Goal: Task Accomplishment & Management: Manage account settings

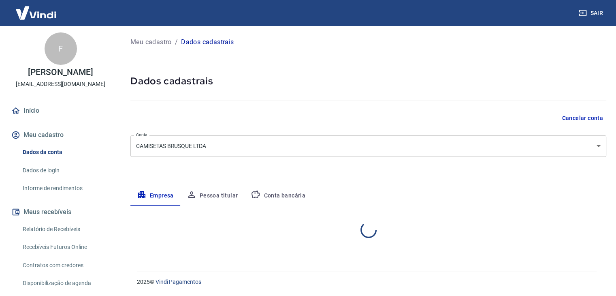
select select "SC"
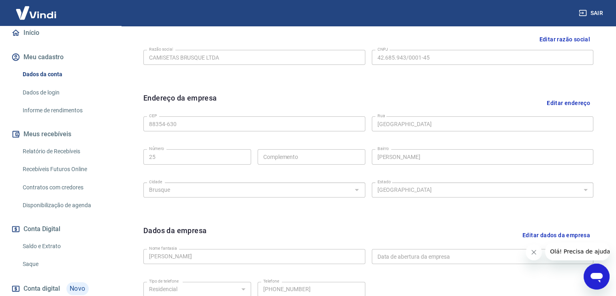
scroll to position [81, 0]
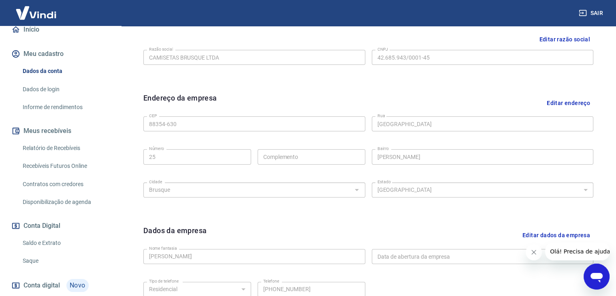
click at [71, 174] on link "Recebíveis Futuros Online" at bounding box center [65, 166] width 92 height 17
click at [63, 156] on link "Relatório de Recebíveis" at bounding box center [65, 148] width 92 height 17
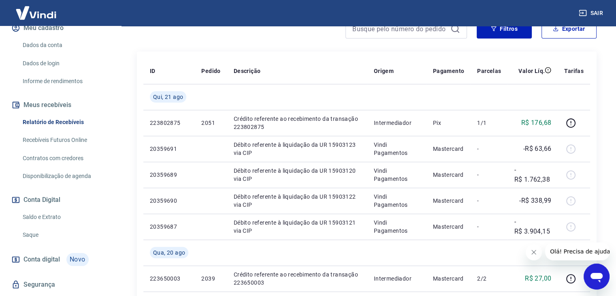
scroll to position [121, 0]
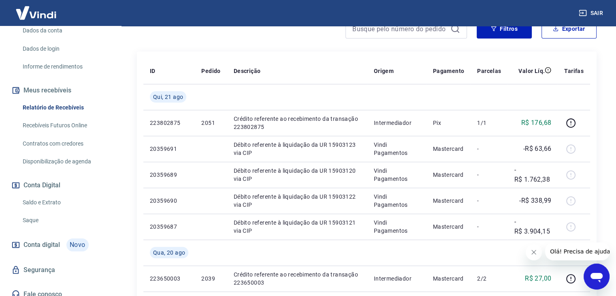
click at [64, 211] on link "Saldo e Extrato" at bounding box center [65, 202] width 92 height 17
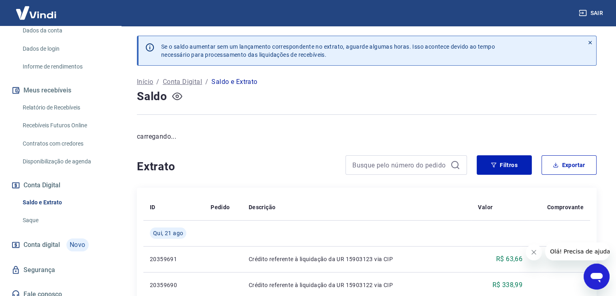
click at [177, 97] on icon "button" at bounding box center [176, 96] width 3 height 3
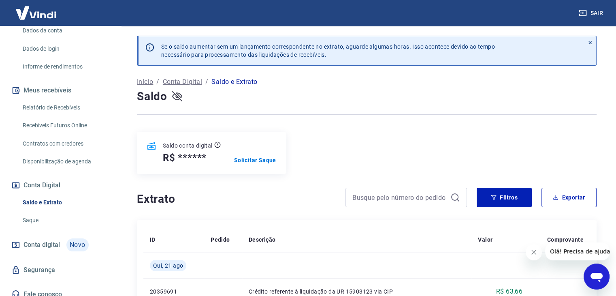
click at [177, 97] on icon "button" at bounding box center [177, 96] width 10 height 8
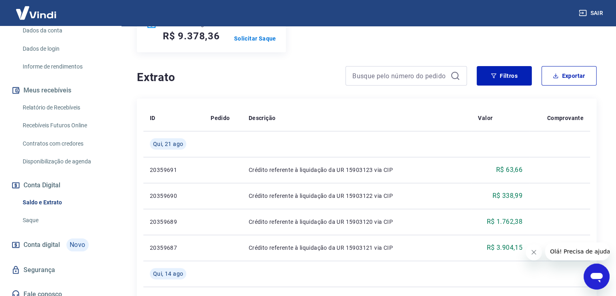
scroll to position [81, 0]
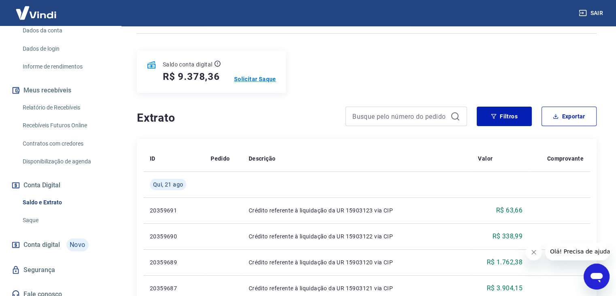
click at [251, 80] on p "Solicitar Saque" at bounding box center [255, 79] width 42 height 8
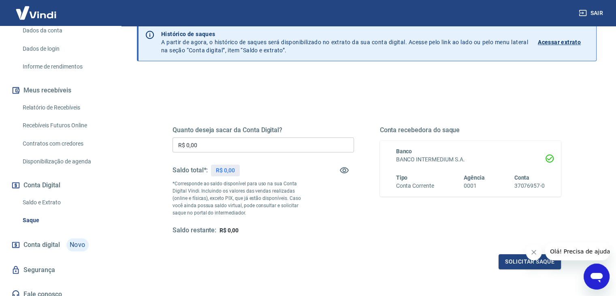
scroll to position [81, 0]
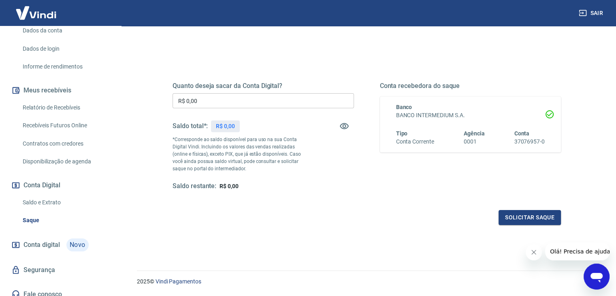
click at [221, 104] on input "R$ 0,00" at bounding box center [263, 100] width 181 height 15
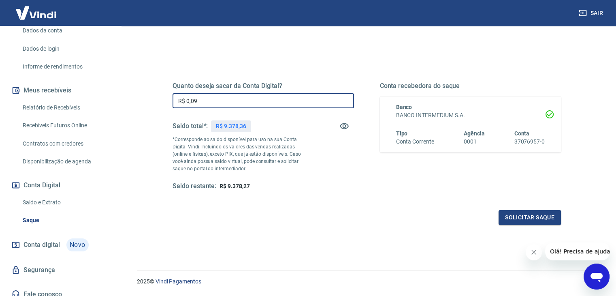
click at [211, 100] on input "R$ 0,09" at bounding box center [263, 100] width 181 height 15
drag, startPoint x: 237, startPoint y: 126, endPoint x: 240, endPoint y: 171, distance: 45.5
click at [237, 126] on p "R$ 9.378,36" at bounding box center [231, 126] width 30 height 9
click at [232, 127] on p "R$ 9.378,36" at bounding box center [231, 126] width 30 height 9
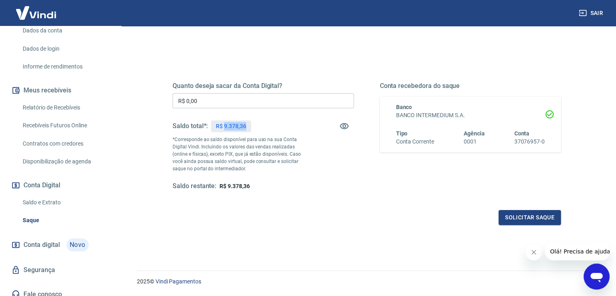
click at [232, 127] on p "R$ 9.378,36" at bounding box center [231, 126] width 30 height 9
click at [222, 124] on p "R$ 9.378,36" at bounding box center [231, 126] width 30 height 9
drag, startPoint x: 223, startPoint y: 124, endPoint x: 258, endPoint y: 120, distance: 35.8
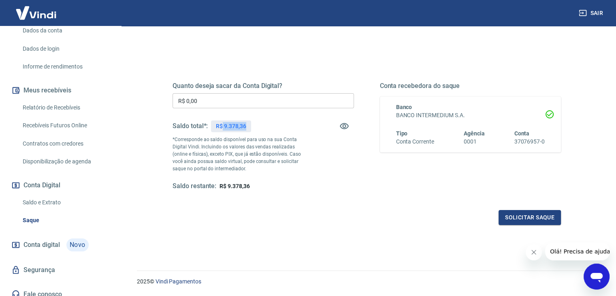
click at [258, 120] on div "Saldo total*: R$ 9.378,36" at bounding box center [263, 125] width 181 height 19
copy p "9.378,36"
click at [216, 100] on input "R$ 0,00" at bounding box center [263, 100] width 181 height 15
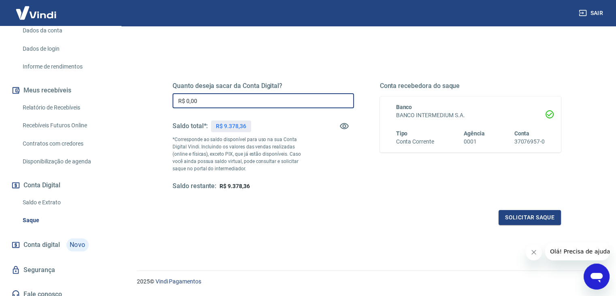
paste input "text"
type input "R$ 9.378,00"
click at [329, 184] on div "Saldo restante: R$ 0,36" at bounding box center [263, 186] width 181 height 9
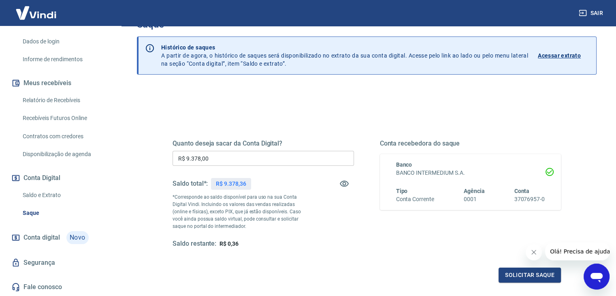
scroll to position [137, 0]
click at [54, 237] on span "Conta digital" at bounding box center [41, 237] width 36 height 11
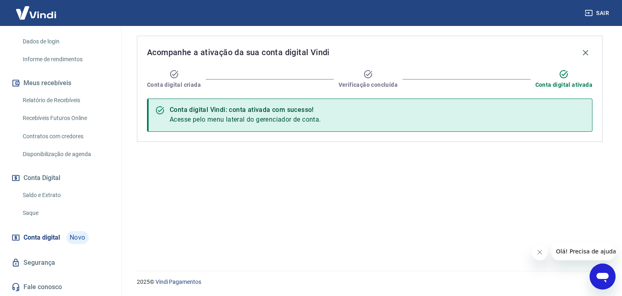
click at [53, 196] on link "Saldo e Extrato" at bounding box center [65, 195] width 92 height 17
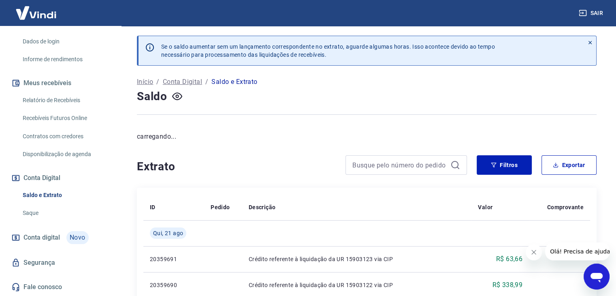
click at [45, 205] on link "Saque" at bounding box center [65, 213] width 92 height 17
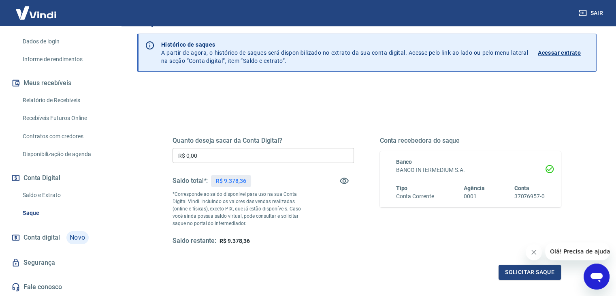
scroll to position [40, 0]
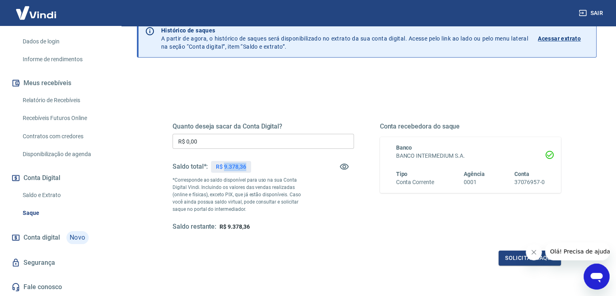
drag, startPoint x: 224, startPoint y: 166, endPoint x: 247, endPoint y: 165, distance: 22.7
click at [247, 165] on div "R$ 9.378,36" at bounding box center [231, 167] width 40 height 12
copy p "9.378,36"
click at [234, 139] on input "R$ 0,00" at bounding box center [263, 141] width 181 height 15
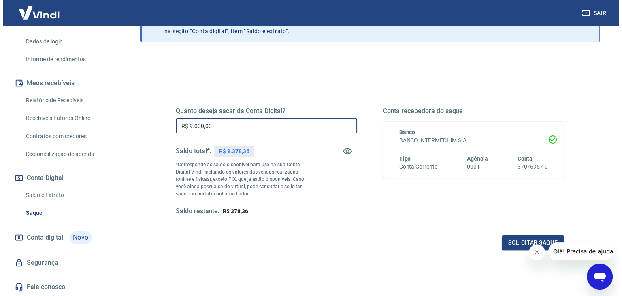
scroll to position [81, 0]
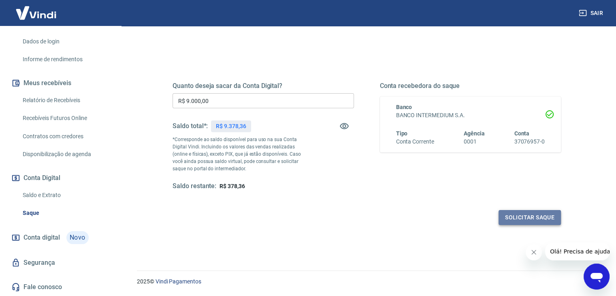
click at [516, 212] on button "Solicitar saque" at bounding box center [530, 217] width 62 height 15
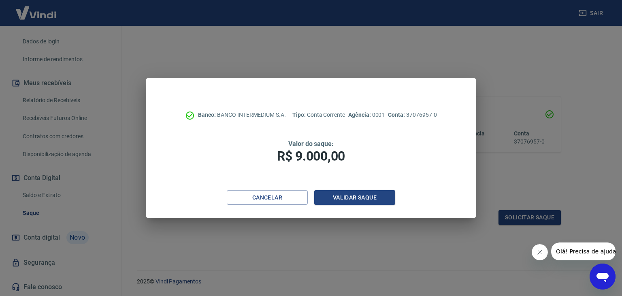
click at [407, 49] on div "Banco: BANCO INTERMEDIUM S.A. Tipo: Conta Corrente Agência: 0001 Conta: 3707695…" at bounding box center [311, 148] width 622 height 296
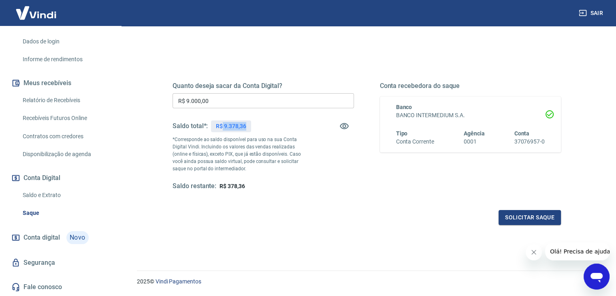
drag, startPoint x: 223, startPoint y: 125, endPoint x: 254, endPoint y: 125, distance: 31.2
click at [255, 125] on div "Saldo total*: R$ 9.378,36" at bounding box center [263, 125] width 181 height 19
copy p "9.378,36"
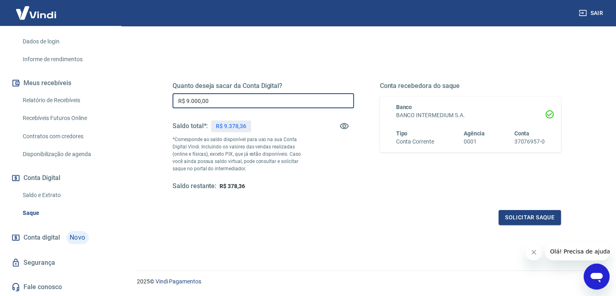
drag, startPoint x: 195, startPoint y: 98, endPoint x: 159, endPoint y: 98, distance: 36.0
click at [159, 98] on div "Quanto deseja sacar da Conta Digital? R$ 9.000,00 ​ Saldo total*: R$ 9.378,36 *…" at bounding box center [366, 140] width 427 height 188
paste input "378,36"
type input "R$ 9.378,36"
drag, startPoint x: 315, startPoint y: 209, endPoint x: 322, endPoint y: 209, distance: 6.9
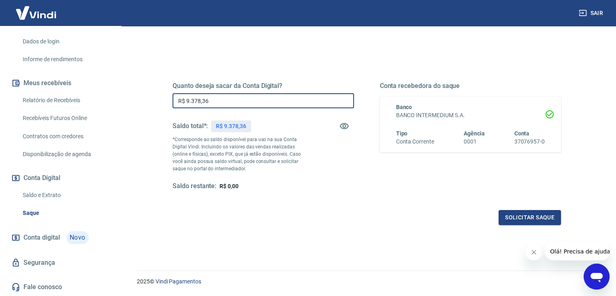
click at [315, 209] on div "Quanto deseja sacar da Conta Digital? R$ 9.378,36 ​ Saldo total*: R$ 9.378,36 *…" at bounding box center [367, 143] width 388 height 162
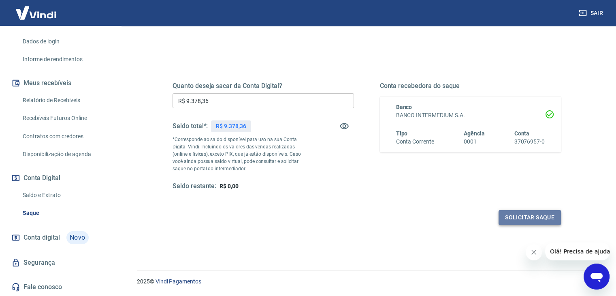
click at [515, 216] on button "Solicitar saque" at bounding box center [530, 217] width 62 height 15
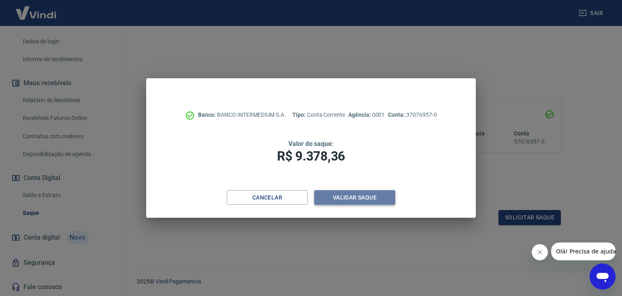
click at [366, 198] on button "Validar saque" at bounding box center [354, 197] width 81 height 15
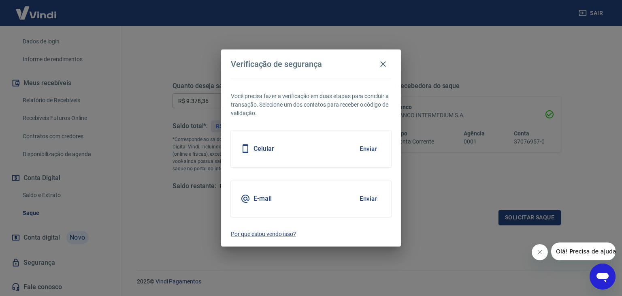
click at [299, 145] on div "Celular Enviar" at bounding box center [311, 148] width 160 height 36
click at [370, 146] on button "Enviar" at bounding box center [368, 148] width 26 height 17
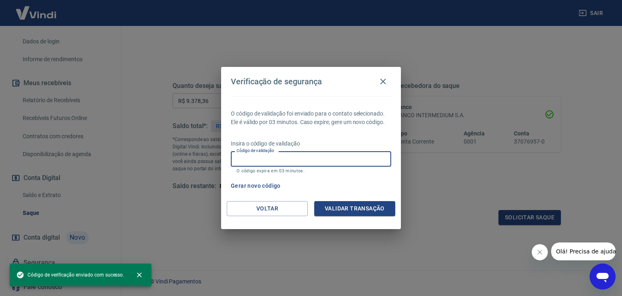
click at [329, 157] on input "Código de validação" at bounding box center [311, 158] width 160 height 15
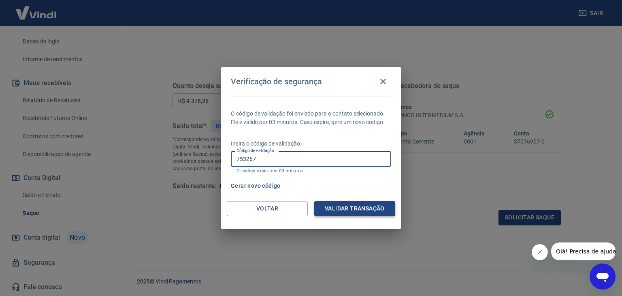
type input "753267"
click at [358, 206] on button "Validar transação" at bounding box center [354, 208] width 81 height 15
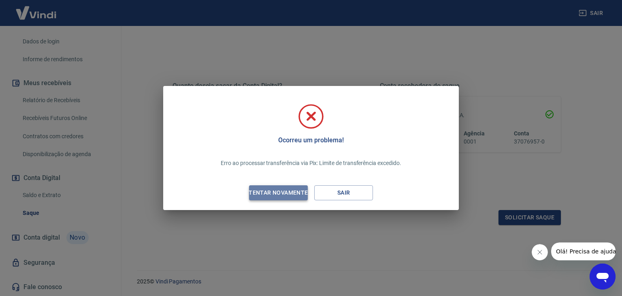
click at [295, 192] on div "Tentar novamente" at bounding box center [278, 193] width 79 height 10
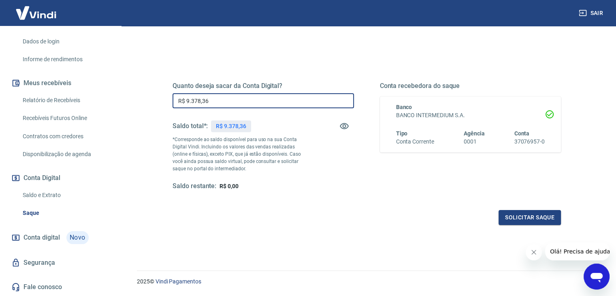
drag, startPoint x: 224, startPoint y: 98, endPoint x: 170, endPoint y: 98, distance: 54.7
click at [170, 98] on div "Quanto deseja sacar da Conta Digital? R$ 9.378,36 ​ Saldo total*: R$ 9.378,36 *…" at bounding box center [367, 140] width 408 height 188
type input "R$ 5.000,00"
click at [529, 214] on button "Solicitar saque" at bounding box center [530, 217] width 62 height 15
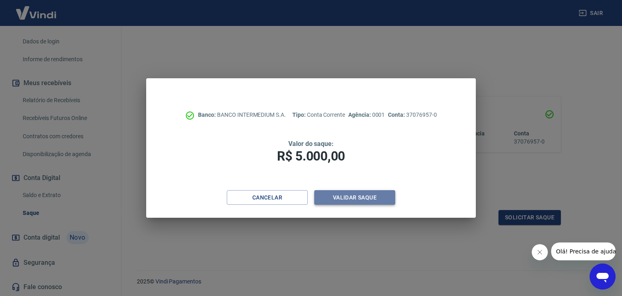
click at [359, 198] on button "Validar saque" at bounding box center [354, 197] width 81 height 15
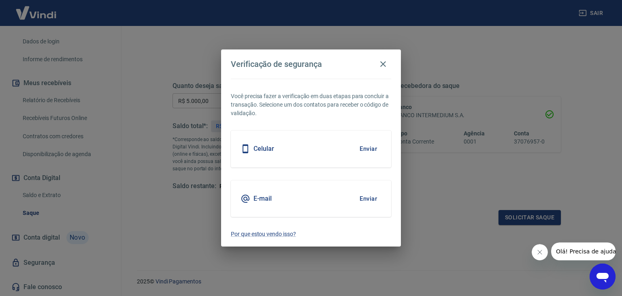
click at [358, 195] on button "Enviar" at bounding box center [368, 198] width 26 height 17
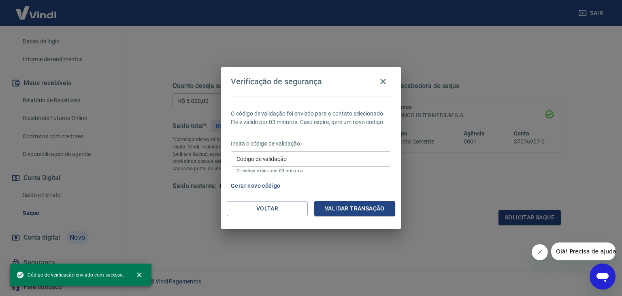
click at [285, 156] on input "Código de validação" at bounding box center [311, 158] width 160 height 15
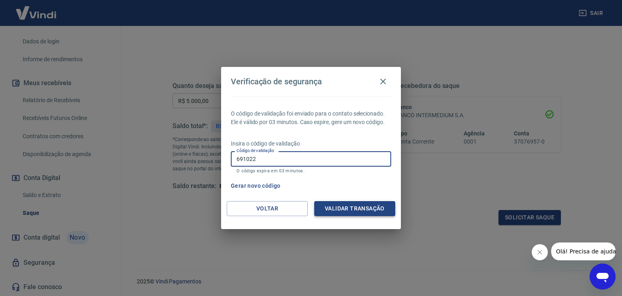
type input "691022"
click at [358, 207] on button "Validar transação" at bounding box center [354, 208] width 81 height 15
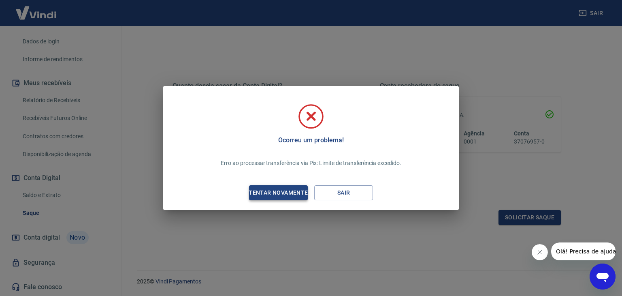
click at [298, 195] on div "Tentar novamente" at bounding box center [278, 193] width 79 height 10
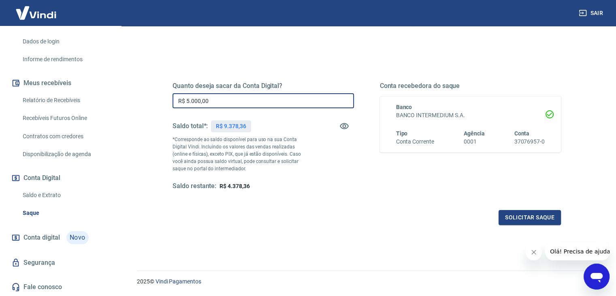
drag, startPoint x: 232, startPoint y: 101, endPoint x: 162, endPoint y: 107, distance: 69.6
click at [163, 107] on div "Quanto deseja sacar da Conta Digital? R$ 5.000,00 ​ Saldo total*: R$ 9.378,36 *…" at bounding box center [367, 140] width 408 height 188
type input "R$ 1.000,00"
click at [516, 221] on button "Solicitar saque" at bounding box center [530, 217] width 62 height 15
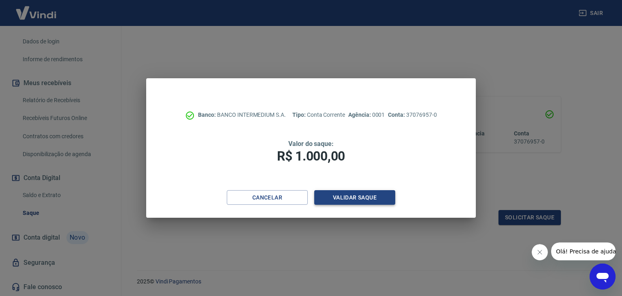
click at [360, 198] on button "Validar saque" at bounding box center [354, 197] width 81 height 15
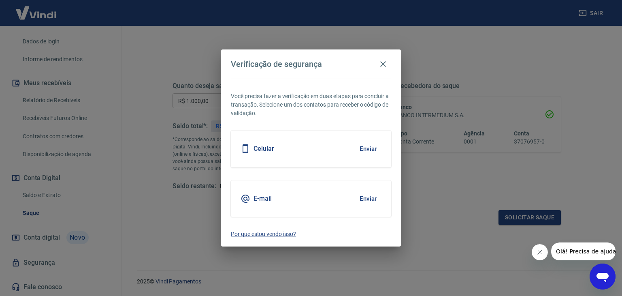
click at [368, 198] on button "Enviar" at bounding box center [368, 198] width 26 height 17
click at [369, 197] on button "Enviar" at bounding box center [368, 198] width 26 height 17
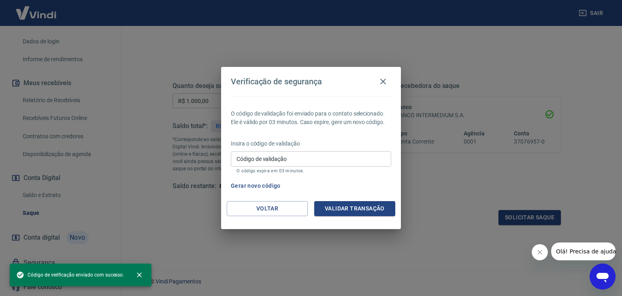
click at [268, 154] on div "Código de validação Código de validação O código expira em 03 minutos." at bounding box center [311, 162] width 160 height 22
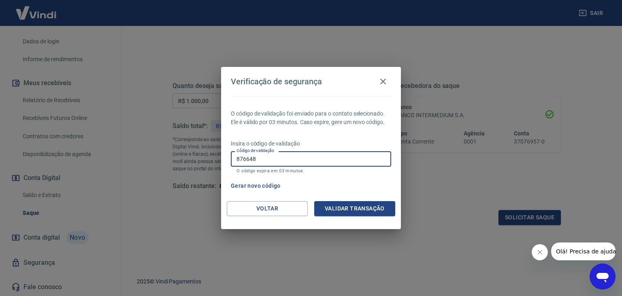
type input "876648"
click at [350, 212] on button "Validar transação" at bounding box center [354, 208] width 81 height 15
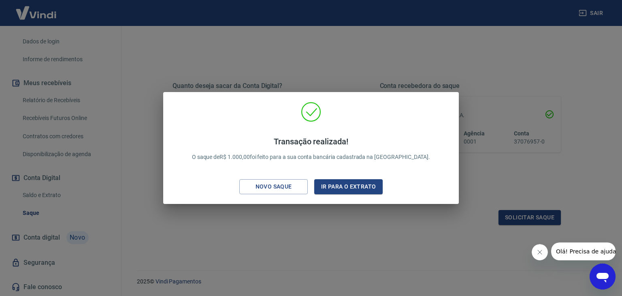
click at [358, 223] on div "Transação realizada! O saque de R$ 1.000,00 foi feito para a sua conta bancária…" at bounding box center [311, 148] width 622 height 296
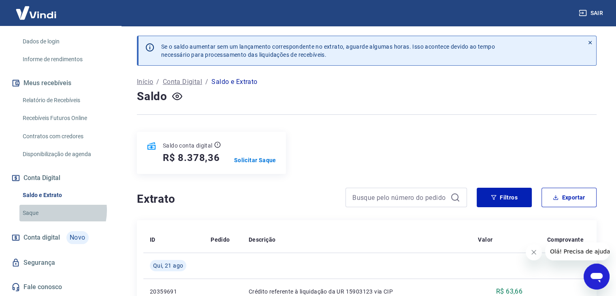
click at [52, 210] on link "Saque" at bounding box center [65, 213] width 92 height 17
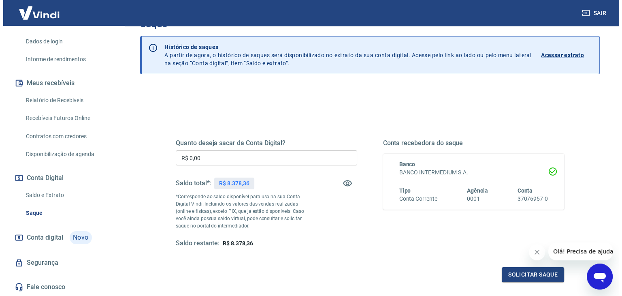
scroll to position [23, 0]
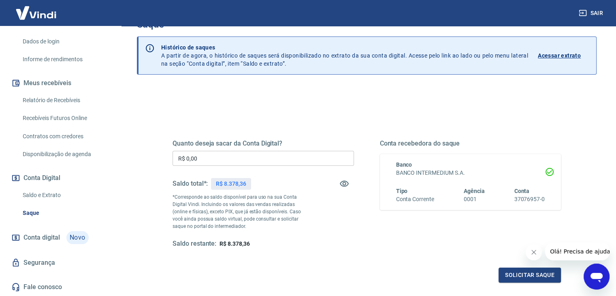
click at [211, 158] on input "R$ 0,00" at bounding box center [263, 158] width 181 height 15
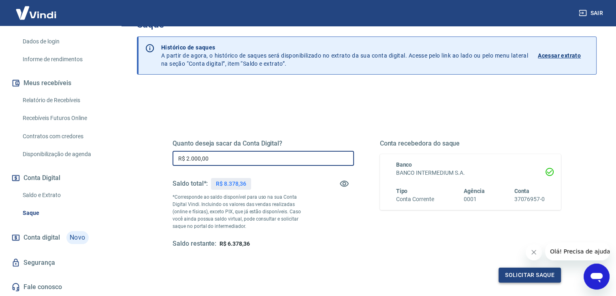
type input "R$ 2.000,00"
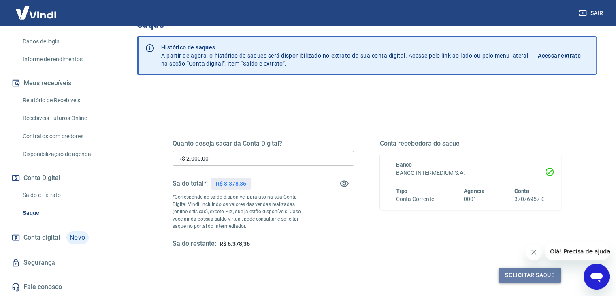
click at [517, 276] on button "Solicitar saque" at bounding box center [530, 274] width 62 height 15
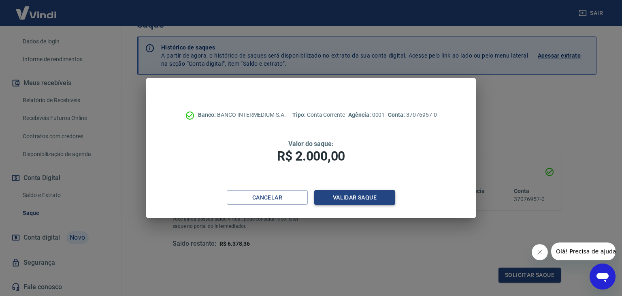
click at [350, 198] on button "Validar saque" at bounding box center [354, 197] width 81 height 15
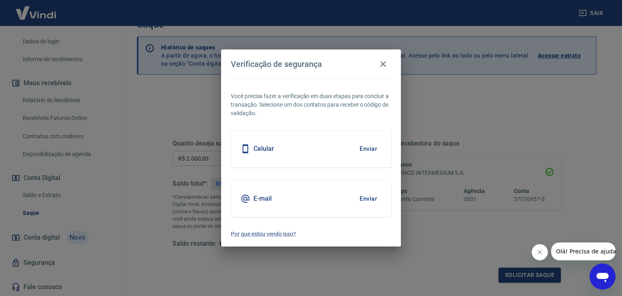
click at [369, 149] on button "Enviar" at bounding box center [368, 148] width 26 height 17
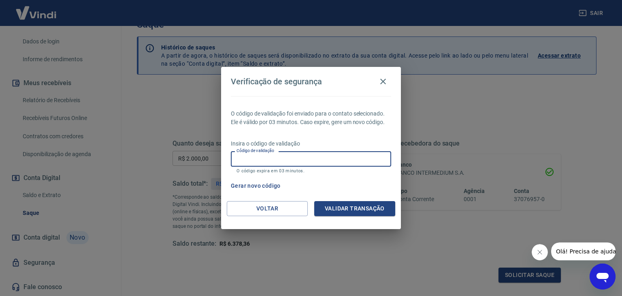
click at [324, 159] on input "Código de validação" at bounding box center [311, 158] width 160 height 15
type input "509019"
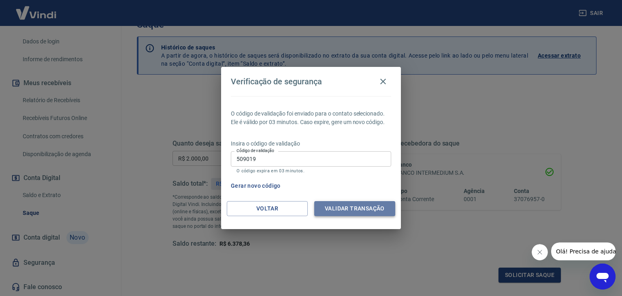
click at [355, 206] on button "Validar transação" at bounding box center [354, 208] width 81 height 15
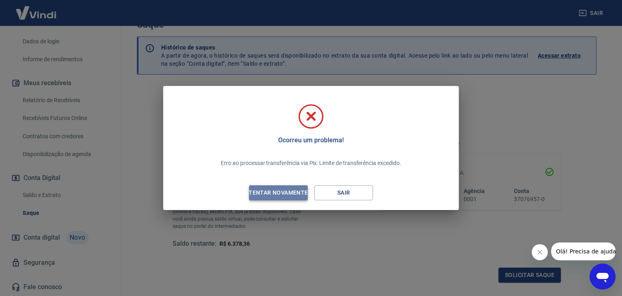
click at [285, 195] on div "Tentar novamente" at bounding box center [278, 193] width 79 height 10
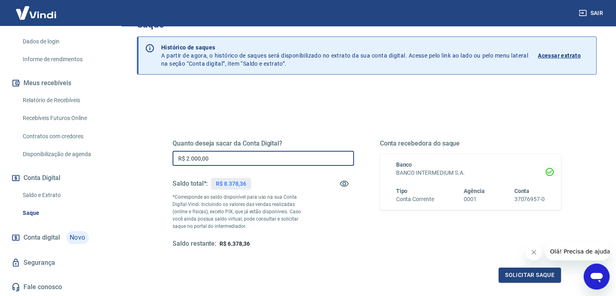
click at [214, 156] on input "R$ 2.000,00" at bounding box center [263, 158] width 181 height 15
type input "R$ 1.000,00"
click at [522, 275] on button "Solicitar saque" at bounding box center [530, 274] width 62 height 15
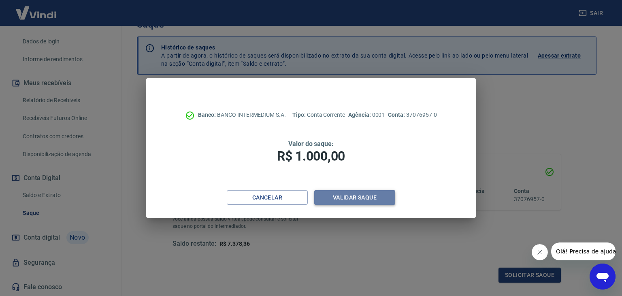
click at [354, 198] on button "Validar saque" at bounding box center [354, 197] width 81 height 15
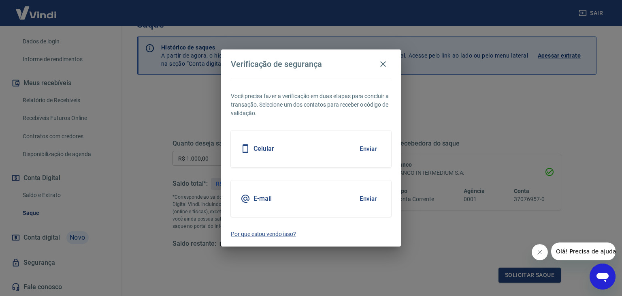
click at [371, 196] on button "Enviar" at bounding box center [368, 198] width 26 height 17
click at [369, 197] on button "Enviar" at bounding box center [368, 198] width 26 height 17
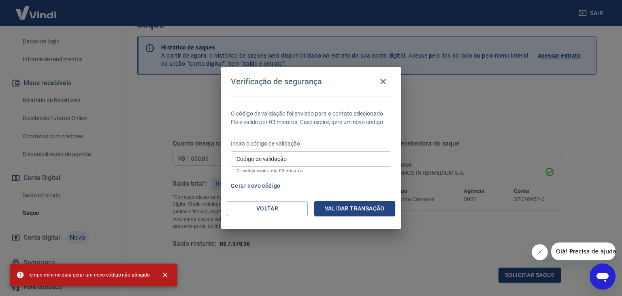
click at [301, 161] on input "Código de validação" at bounding box center [311, 158] width 160 height 15
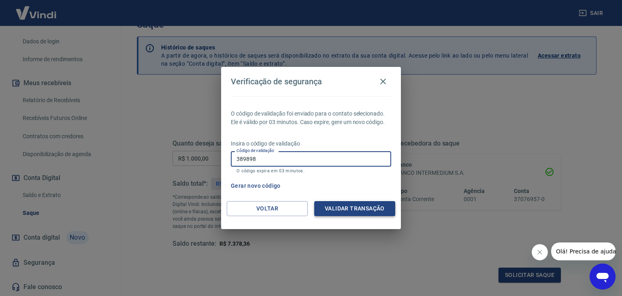
type input "389898"
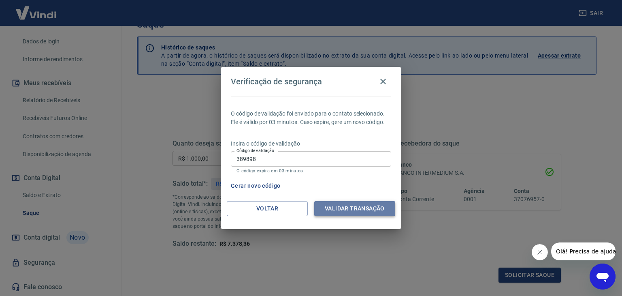
click at [347, 204] on button "Validar transação" at bounding box center [354, 208] width 81 height 15
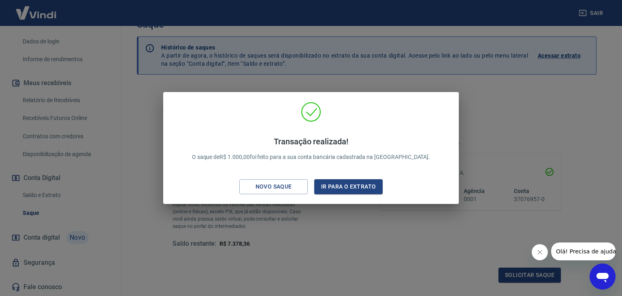
click at [303, 217] on div "Transação realizada! O saque de R$ 1.000,00 foi feito para a sua conta bancária…" at bounding box center [311, 148] width 622 height 296
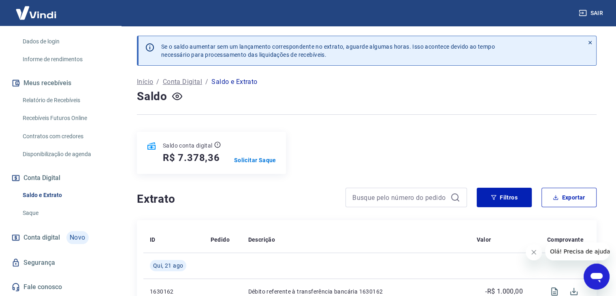
click at [53, 208] on link "Saque" at bounding box center [65, 213] width 92 height 17
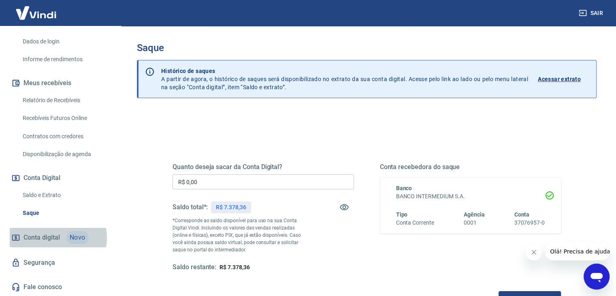
click at [53, 238] on span "Conta digital" at bounding box center [41, 237] width 36 height 11
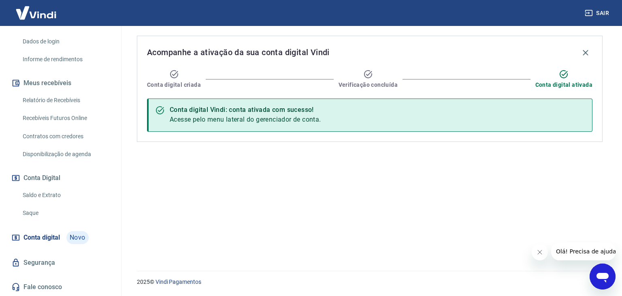
click at [37, 216] on link "Saque" at bounding box center [65, 213] width 92 height 17
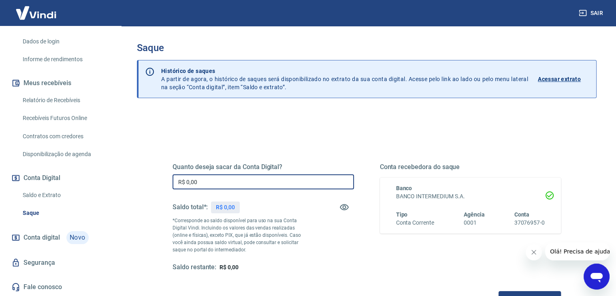
click at [239, 182] on input "R$ 0,00" at bounding box center [263, 181] width 181 height 15
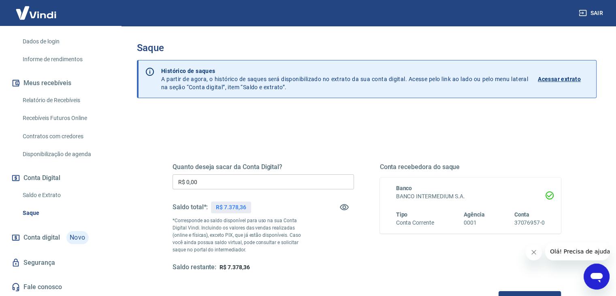
click at [287, 113] on div "Quanto deseja sacar da Conta Digital? R$ 0,00 ​ Saldo total*: R$ 7.378,36 *Corr…" at bounding box center [367, 256] width 460 height 290
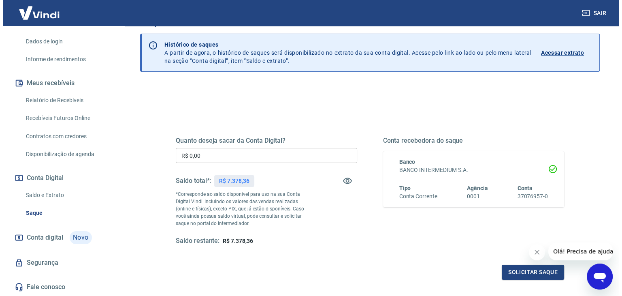
scroll to position [40, 0]
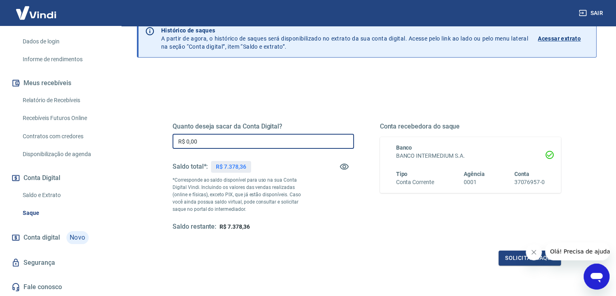
click at [224, 138] on input "R$ 0,00" at bounding box center [263, 141] width 181 height 15
type input "R$ 1.000,00"
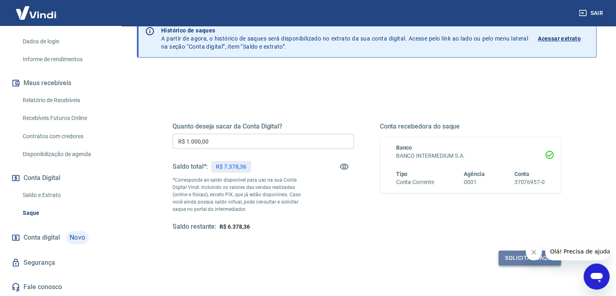
click at [516, 258] on button "Solicitar saque" at bounding box center [530, 257] width 62 height 15
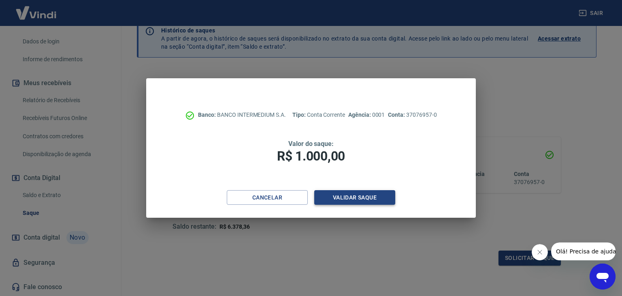
click at [364, 197] on button "Validar saque" at bounding box center [354, 197] width 81 height 15
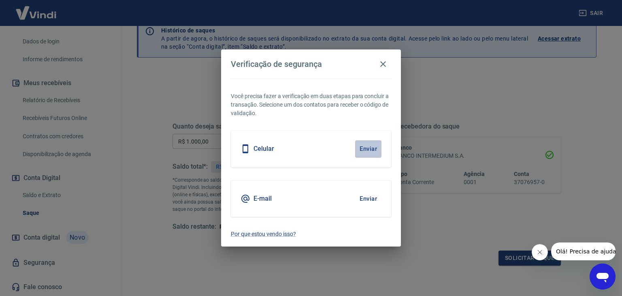
click at [368, 147] on button "Enviar" at bounding box center [368, 148] width 26 height 17
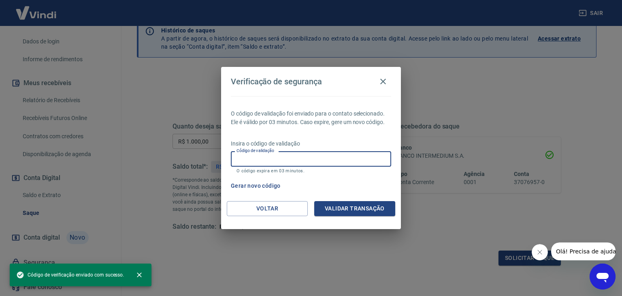
click at [297, 153] on input "Código de validação" at bounding box center [311, 158] width 160 height 15
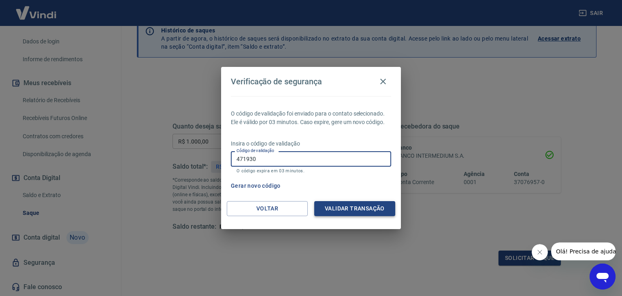
type input "471930"
click at [347, 202] on button "Validar transação" at bounding box center [354, 208] width 81 height 15
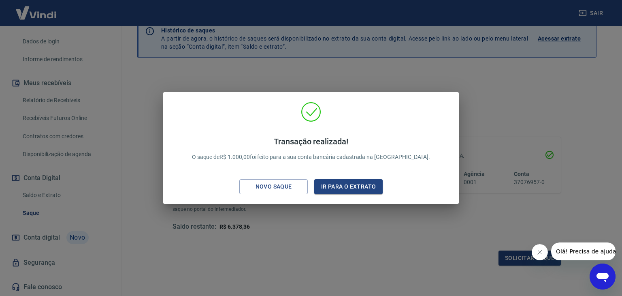
click at [450, 76] on div "Transação realizada! O saque de R$ 1.000,00 foi feito para a sua conta bancária…" at bounding box center [311, 148] width 622 height 296
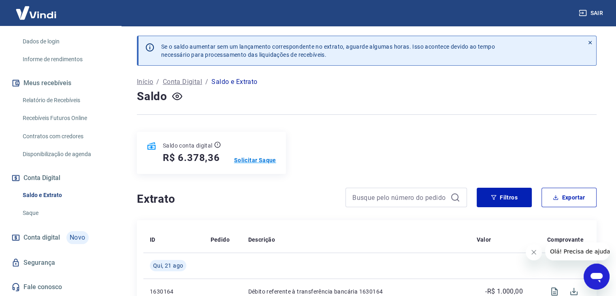
click at [259, 158] on p "Solicitar Saque" at bounding box center [255, 160] width 42 height 8
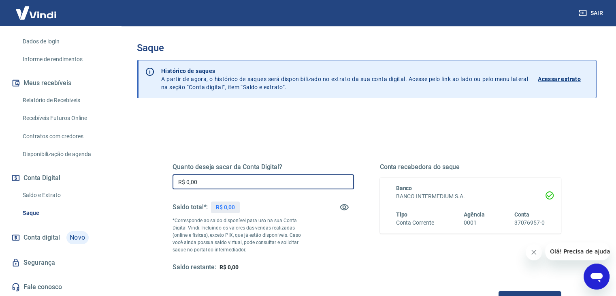
click at [297, 177] on input "R$ 0,00" at bounding box center [263, 181] width 181 height 15
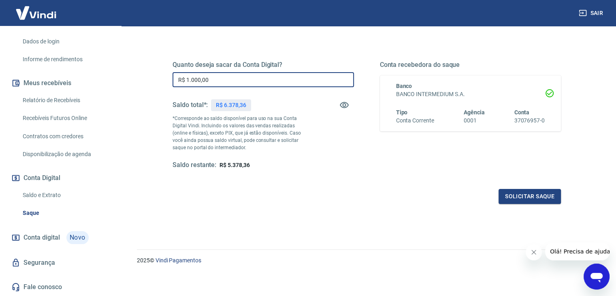
scroll to position [104, 0]
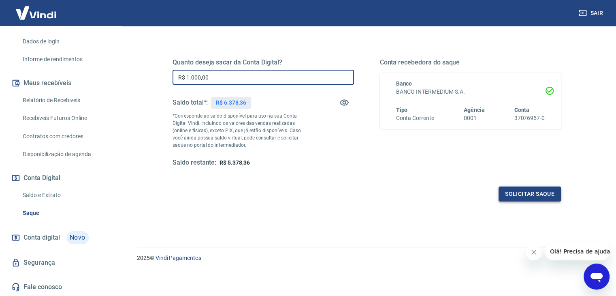
type input "R$ 1.000,00"
click at [511, 190] on button "Solicitar saque" at bounding box center [530, 193] width 62 height 15
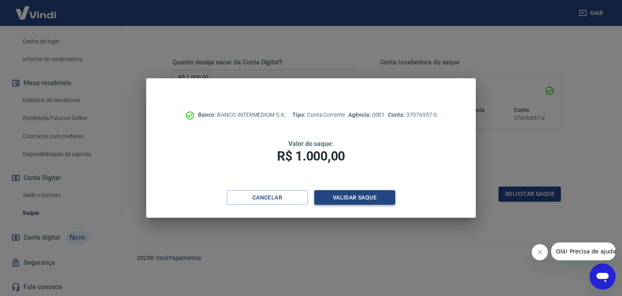
click at [368, 200] on button "Validar saque" at bounding box center [354, 197] width 81 height 15
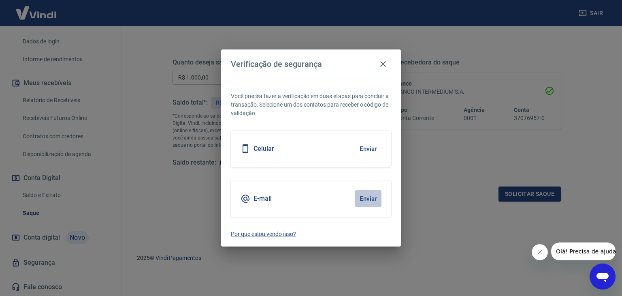
click at [370, 199] on button "Enviar" at bounding box center [368, 198] width 26 height 17
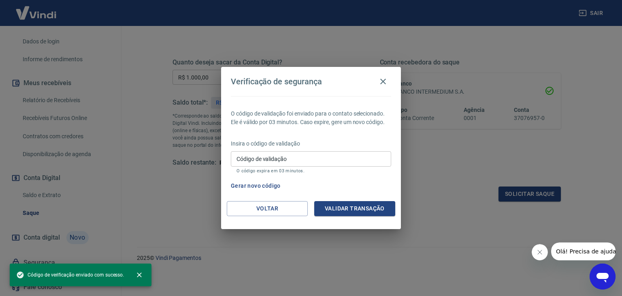
click at [285, 156] on input "Código de validação" at bounding box center [311, 158] width 160 height 15
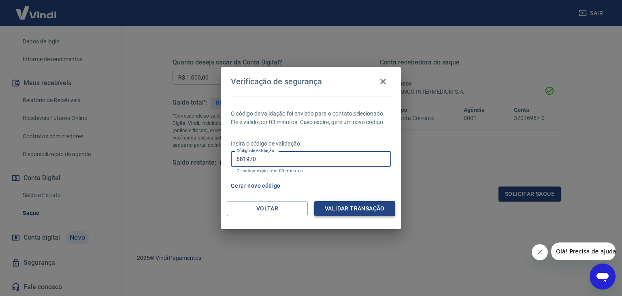
type input "681970"
click at [353, 206] on button "Validar transação" at bounding box center [354, 208] width 81 height 15
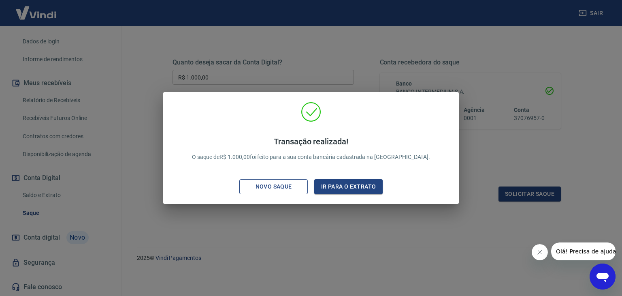
click at [282, 187] on div "Novo saque" at bounding box center [274, 186] width 56 height 10
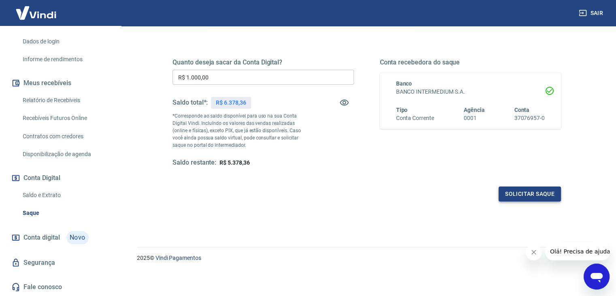
click at [519, 190] on button "Solicitar saque" at bounding box center [530, 193] width 62 height 15
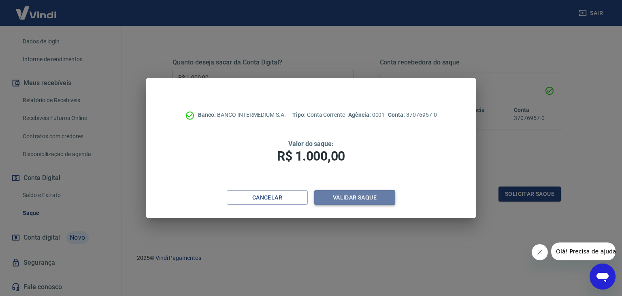
click at [350, 198] on button "Validar saque" at bounding box center [354, 197] width 81 height 15
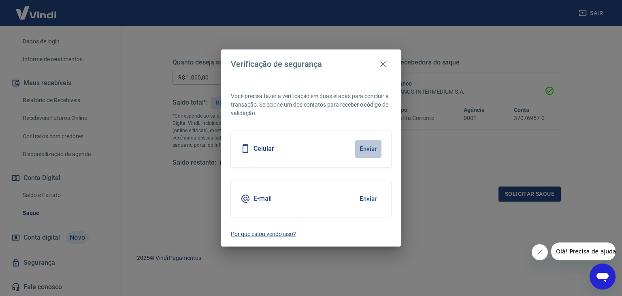
click at [370, 146] on button "Enviar" at bounding box center [368, 148] width 26 height 17
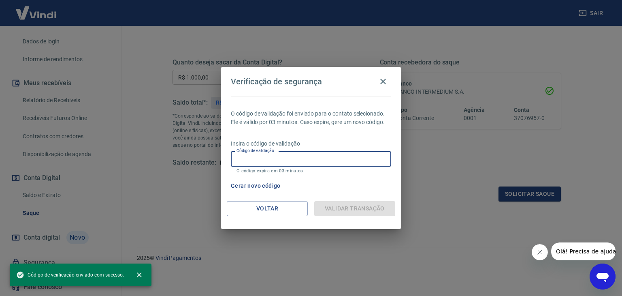
click at [282, 156] on input "Código de validação" at bounding box center [311, 158] width 160 height 15
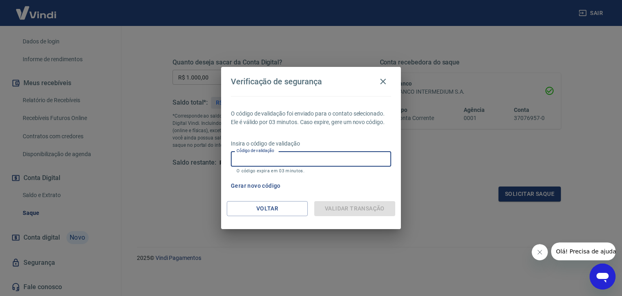
click at [305, 154] on input "Código de validação" at bounding box center [311, 158] width 160 height 15
click at [324, 157] on input "Código de validação" at bounding box center [311, 158] width 160 height 15
click at [341, 190] on div "Gerar novo código" at bounding box center [310, 185] width 164 height 15
click at [284, 160] on input "975423" at bounding box center [311, 158] width 160 height 15
type input "9"
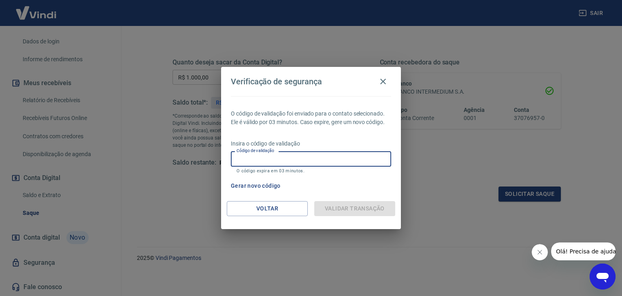
click at [356, 177] on div "O código de validação foi enviado para o contato selecionado. Ele é válido por …" at bounding box center [311, 148] width 180 height 105
click at [345, 205] on div "Validar transação" at bounding box center [354, 208] width 81 height 15
click at [277, 156] on input "Código de validação" at bounding box center [311, 158] width 160 height 15
drag, startPoint x: 277, startPoint y: 156, endPoint x: 281, endPoint y: 160, distance: 6.3
drag, startPoint x: 281, startPoint y: 160, endPoint x: 341, endPoint y: 181, distance: 62.9
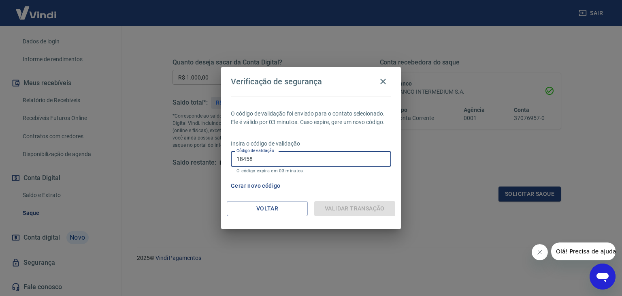
click at [341, 181] on div "Gerar novo código" at bounding box center [310, 185] width 164 height 15
click at [302, 158] on input "18458" at bounding box center [311, 158] width 160 height 15
click at [301, 158] on input "184584" at bounding box center [311, 158] width 160 height 15
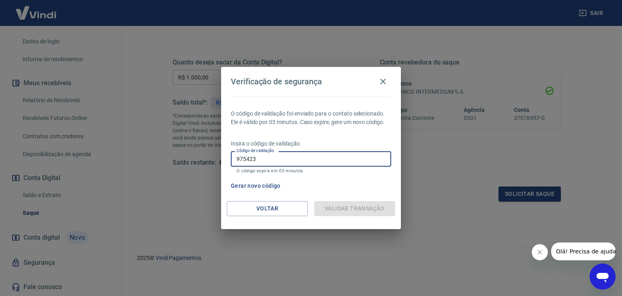
type input "975423"
click at [368, 207] on div "Validar transação" at bounding box center [354, 208] width 81 height 15
click at [353, 205] on div "Validar transação" at bounding box center [354, 208] width 81 height 15
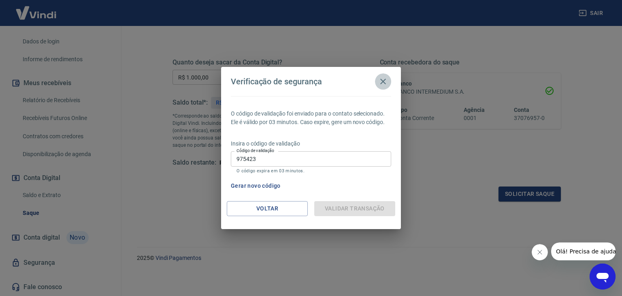
click at [386, 80] on icon "button" at bounding box center [383, 82] width 10 height 10
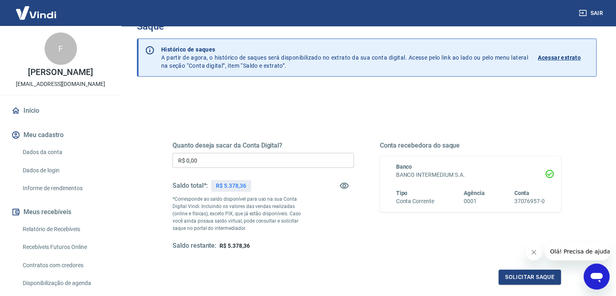
scroll to position [40, 0]
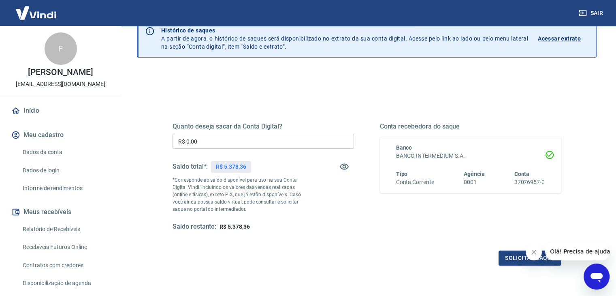
click at [210, 143] on input "R$ 0,00" at bounding box center [263, 141] width 181 height 15
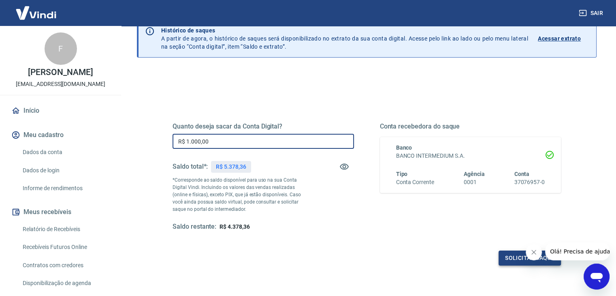
type input "R$ 1.000,00"
click at [514, 260] on button "Solicitar saque" at bounding box center [530, 257] width 62 height 15
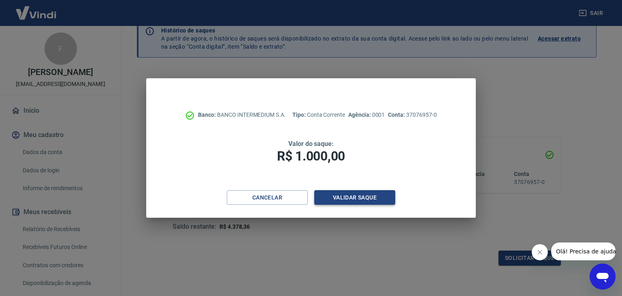
click at [362, 195] on button "Validar saque" at bounding box center [354, 197] width 81 height 15
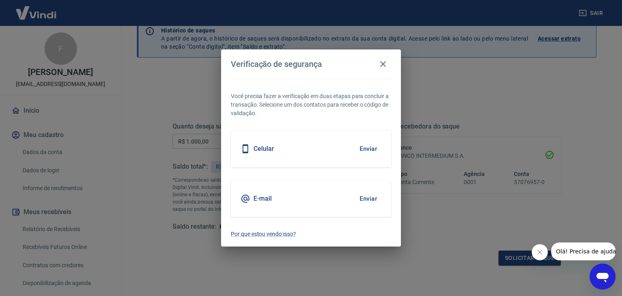
click at [362, 196] on button "Enviar" at bounding box center [368, 198] width 26 height 17
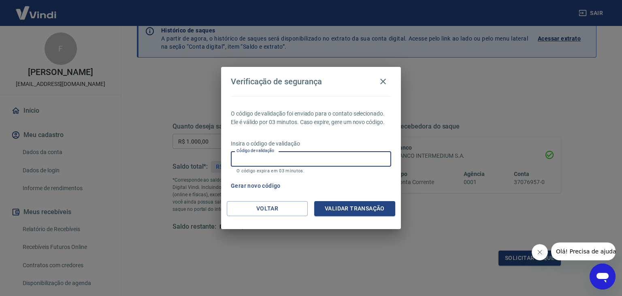
click at [280, 163] on input "Código de validação" at bounding box center [311, 158] width 160 height 15
type input "364741"
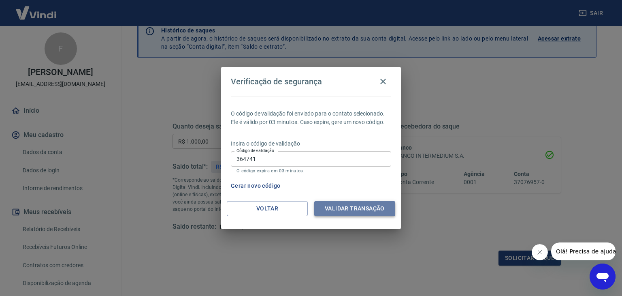
click at [347, 212] on button "Validar transação" at bounding box center [354, 208] width 81 height 15
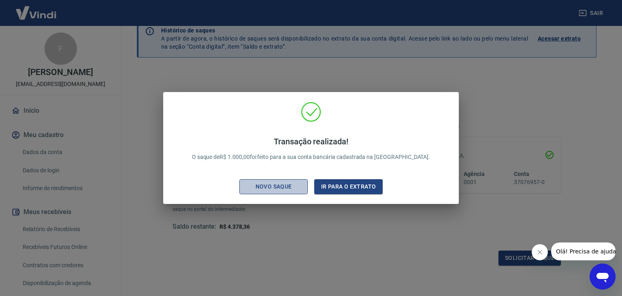
click at [281, 188] on div "Novo saque" at bounding box center [274, 186] width 56 height 10
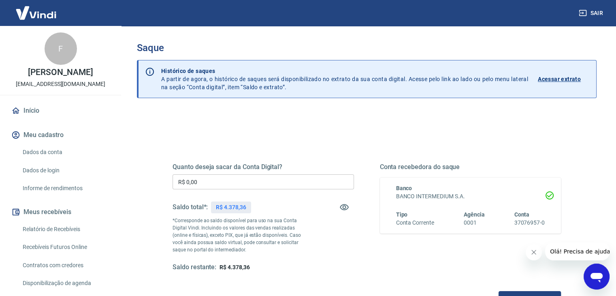
click at [220, 181] on input "R$ 0,00" at bounding box center [263, 181] width 181 height 15
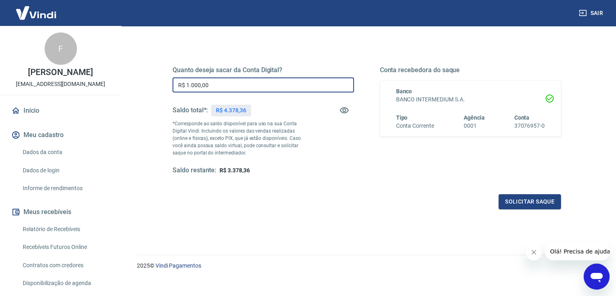
scroll to position [104, 0]
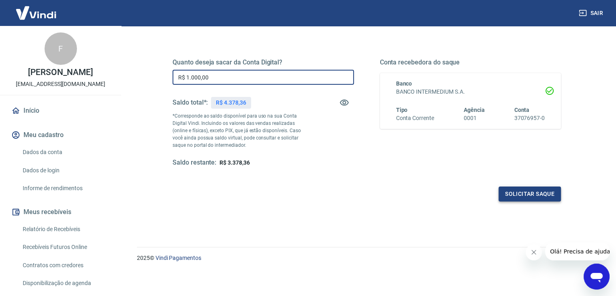
type input "R$ 1.000,00"
click at [530, 190] on button "Solicitar saque" at bounding box center [530, 193] width 62 height 15
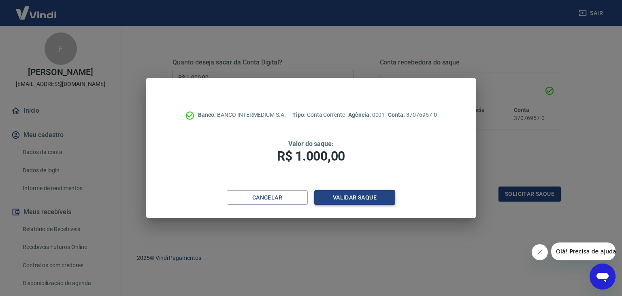
click at [353, 192] on button "Validar saque" at bounding box center [354, 197] width 81 height 15
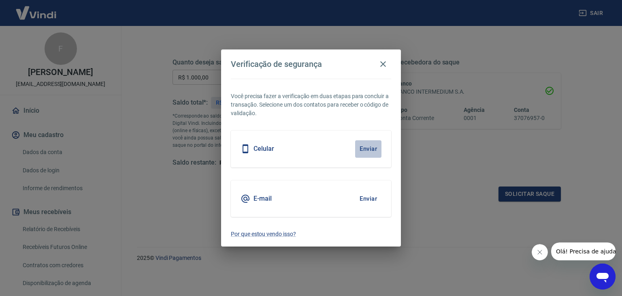
click at [367, 151] on button "Enviar" at bounding box center [368, 148] width 26 height 17
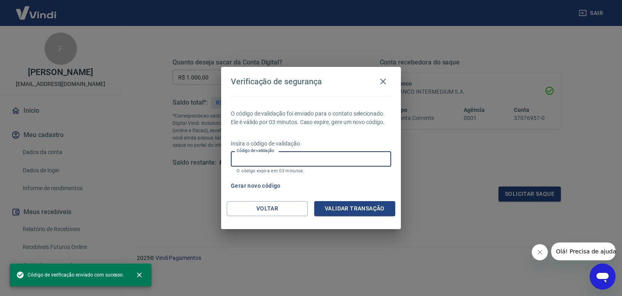
click at [307, 154] on input "Código de validação" at bounding box center [311, 158] width 160 height 15
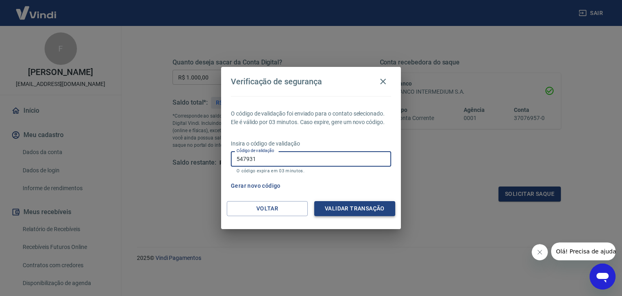
type input "547931"
click at [360, 208] on button "Validar transação" at bounding box center [354, 208] width 81 height 15
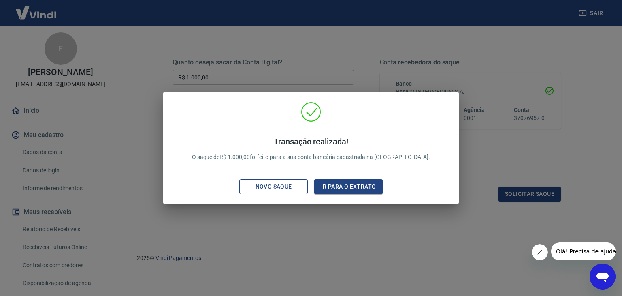
click at [288, 185] on div "Novo saque" at bounding box center [274, 186] width 56 height 10
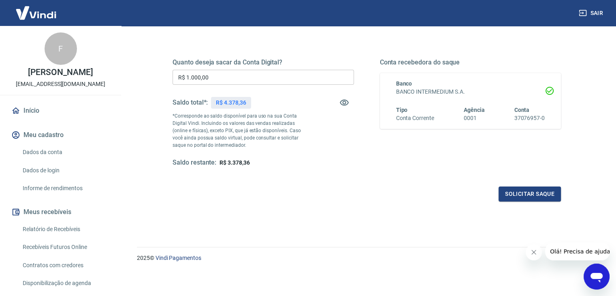
click at [222, 73] on input "R$ 1.000,00" at bounding box center [263, 77] width 181 height 15
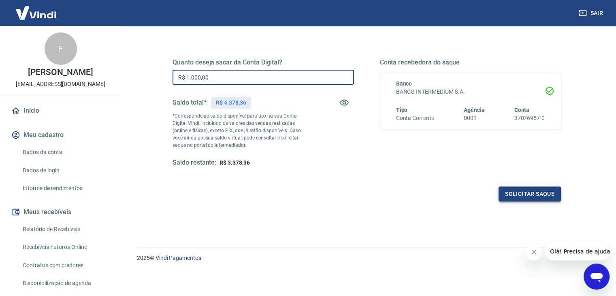
click at [511, 193] on button "Solicitar saque" at bounding box center [530, 193] width 62 height 15
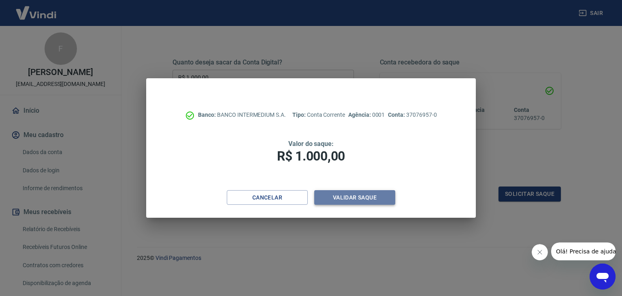
click at [355, 194] on button "Validar saque" at bounding box center [354, 197] width 81 height 15
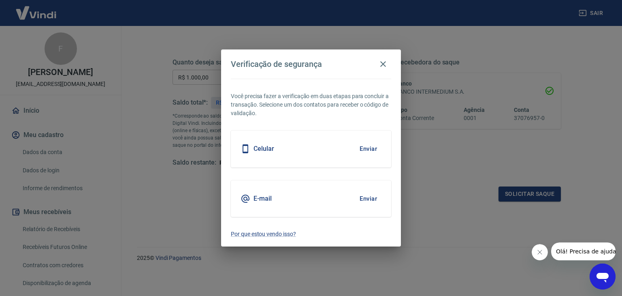
click at [371, 198] on button "Enviar" at bounding box center [368, 198] width 26 height 17
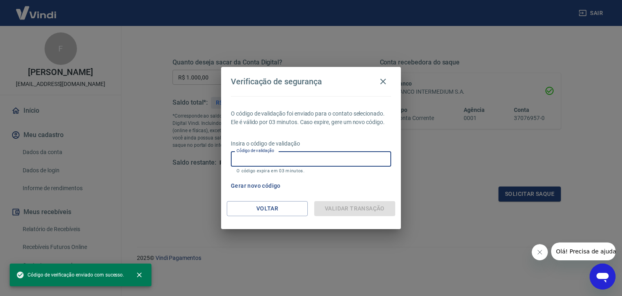
click at [295, 159] on input "Código de validação" at bounding box center [311, 158] width 160 height 15
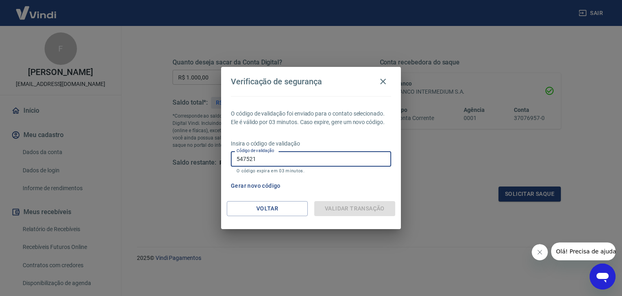
type input "547521"
click at [340, 169] on p "O código expira em 03 minutos." at bounding box center [311, 170] width 149 height 5
click at [348, 166] on input "547521" at bounding box center [311, 158] width 160 height 15
click at [339, 158] on input "547521" at bounding box center [311, 158] width 160 height 15
click at [358, 205] on div "Validar transação" at bounding box center [354, 208] width 81 height 15
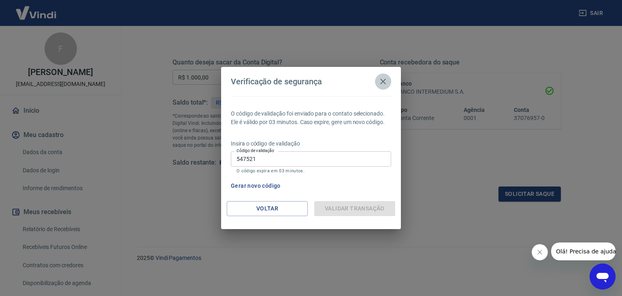
click at [381, 81] on icon "button" at bounding box center [383, 82] width 10 height 10
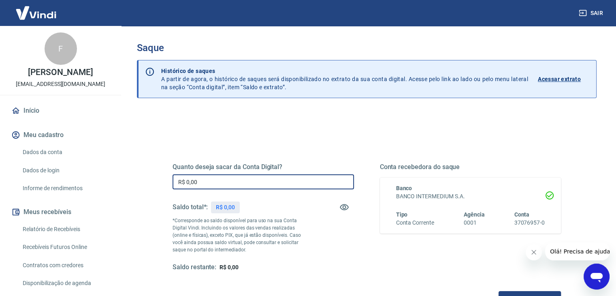
click at [237, 181] on input "R$ 0,00" at bounding box center [263, 181] width 181 height 15
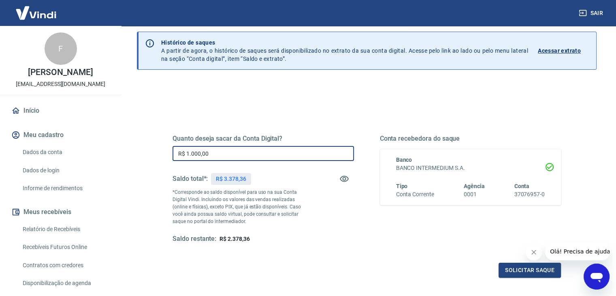
scroll to position [104, 0]
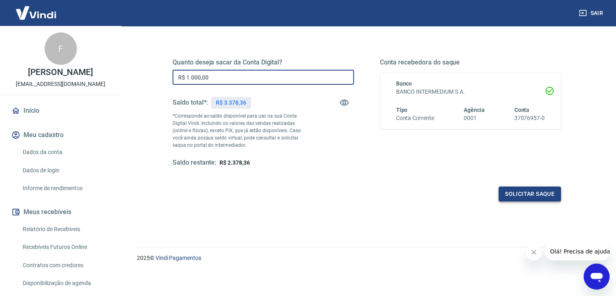
type input "R$ 1.000,00"
click at [507, 195] on button "Solicitar saque" at bounding box center [530, 193] width 62 height 15
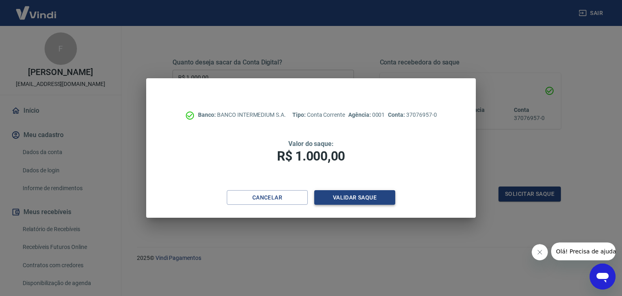
click at [360, 198] on button "Validar saque" at bounding box center [354, 197] width 81 height 15
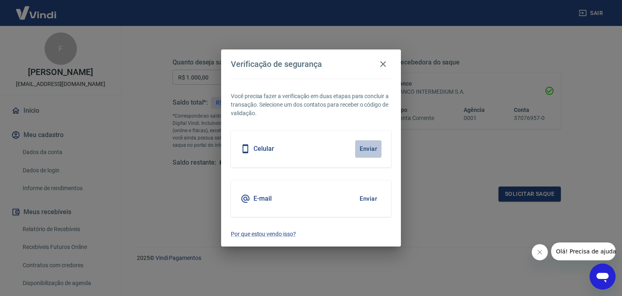
click at [368, 147] on button "Enviar" at bounding box center [368, 148] width 26 height 17
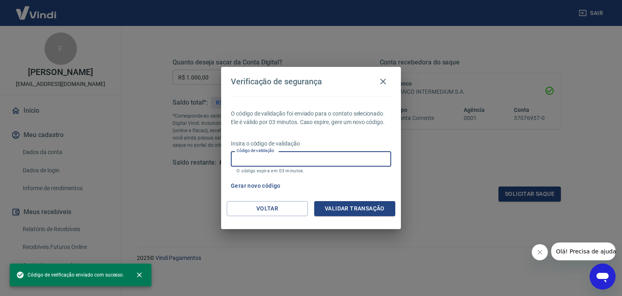
click at [280, 159] on input "Código de validação" at bounding box center [311, 158] width 160 height 15
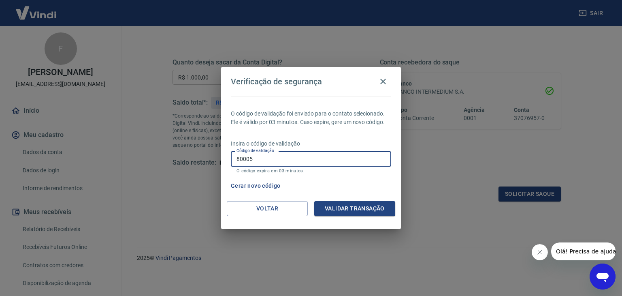
click at [242, 159] on input "80005" at bounding box center [311, 158] width 160 height 15
click at [245, 160] on input "80005" at bounding box center [311, 158] width 160 height 15
click at [248, 160] on input "80005" at bounding box center [311, 158] width 160 height 15
type input "800005"
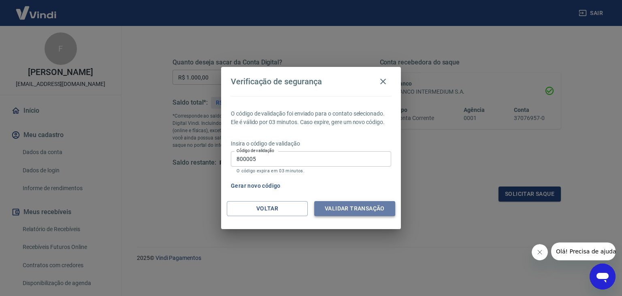
click at [343, 206] on button "Validar transação" at bounding box center [354, 208] width 81 height 15
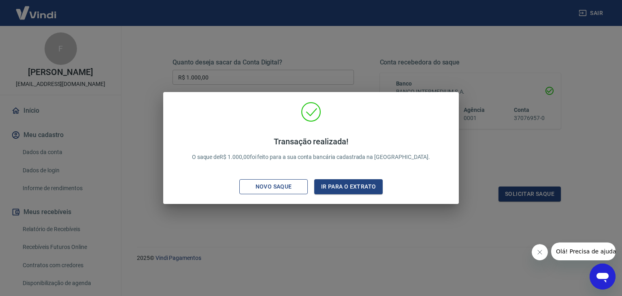
click at [290, 187] on div "Novo saque" at bounding box center [274, 186] width 56 height 10
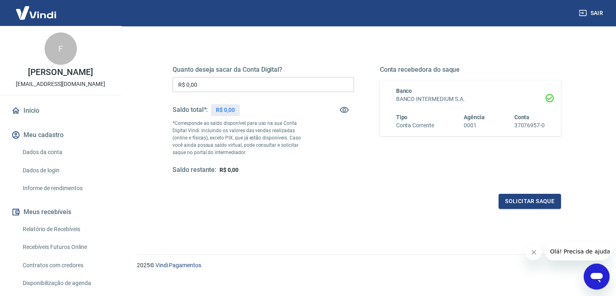
scroll to position [104, 0]
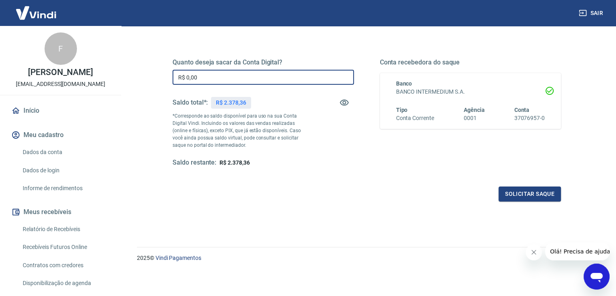
click at [223, 80] on input "R$ 0,00" at bounding box center [263, 77] width 181 height 15
type input "R$ 1.000,00"
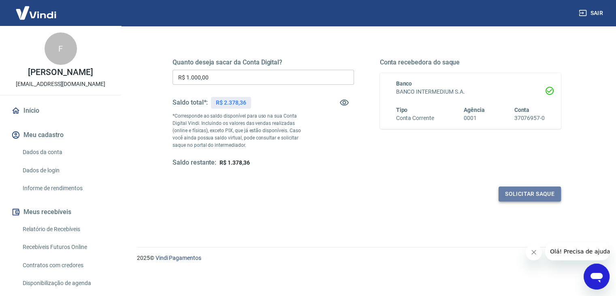
click at [526, 191] on button "Solicitar saque" at bounding box center [530, 193] width 62 height 15
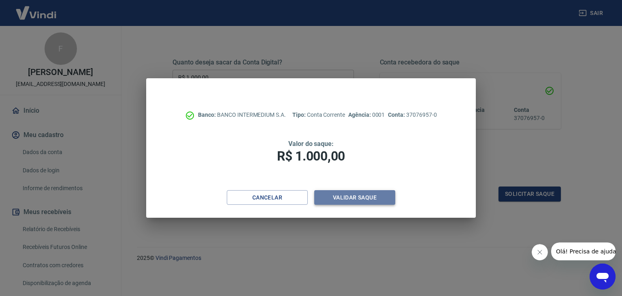
click at [334, 195] on button "Validar saque" at bounding box center [354, 197] width 81 height 15
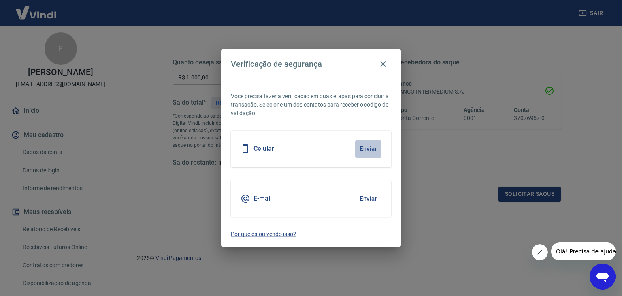
click at [368, 148] on button "Enviar" at bounding box center [368, 148] width 26 height 17
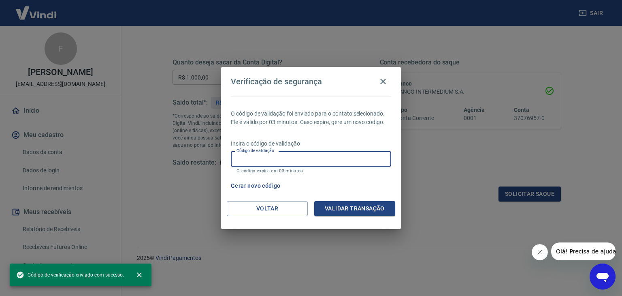
click at [277, 163] on input "Código de validação" at bounding box center [311, 158] width 160 height 15
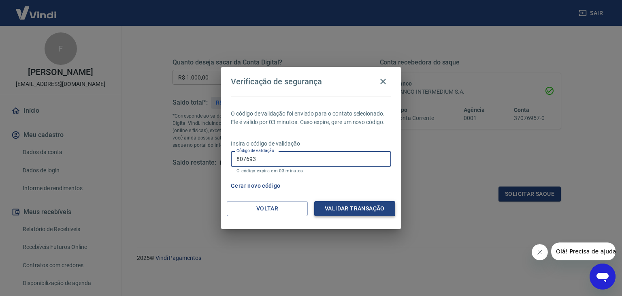
type input "807693"
click at [361, 210] on button "Validar transação" at bounding box center [354, 208] width 81 height 15
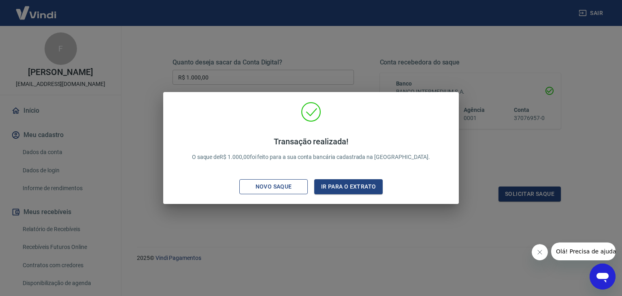
click at [282, 190] on div "Novo saque" at bounding box center [274, 186] width 56 height 10
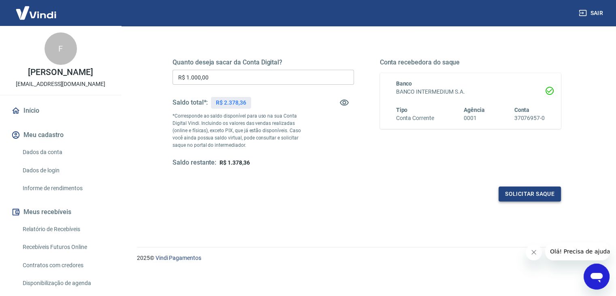
click at [520, 196] on button "Solicitar saque" at bounding box center [530, 193] width 62 height 15
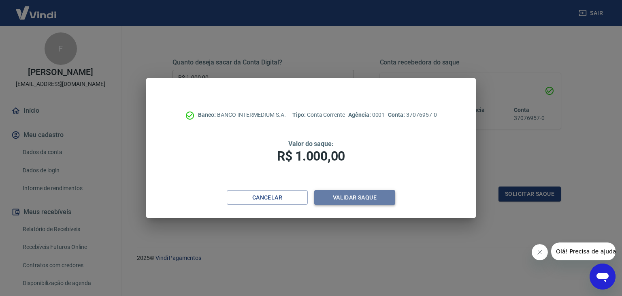
click at [347, 195] on button "Validar saque" at bounding box center [354, 197] width 81 height 15
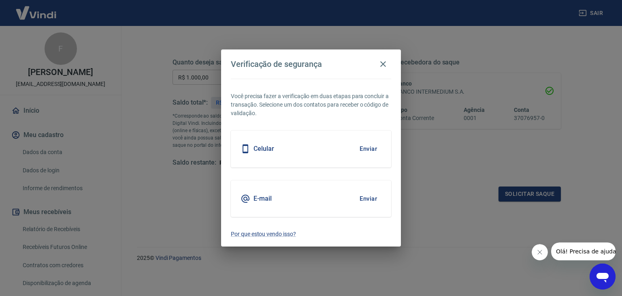
click at [369, 195] on button "Enviar" at bounding box center [368, 198] width 26 height 17
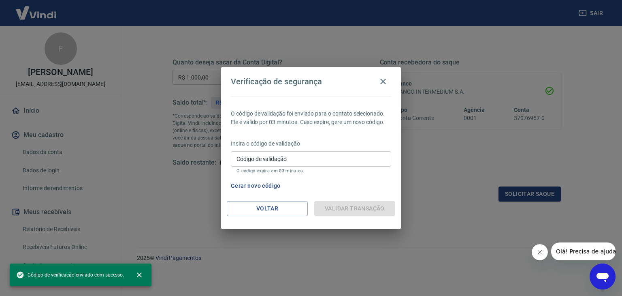
click at [311, 159] on input "Código de validação" at bounding box center [311, 158] width 160 height 15
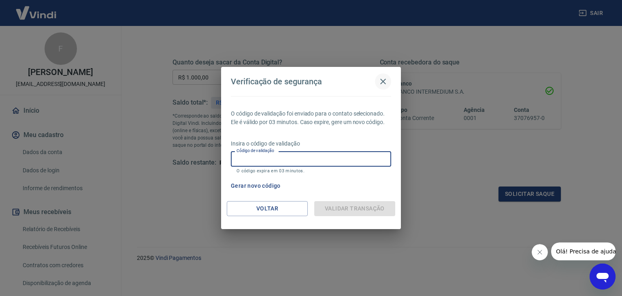
click at [385, 80] on icon "button" at bounding box center [383, 82] width 10 height 10
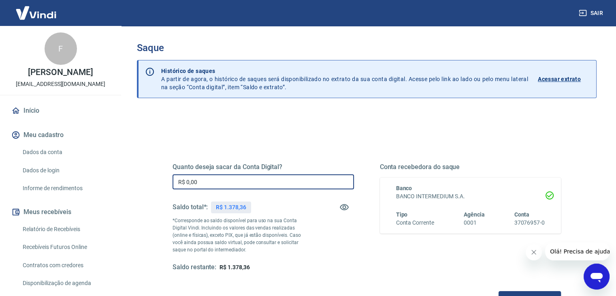
click at [220, 179] on input "R$ 0,00" at bounding box center [263, 181] width 181 height 15
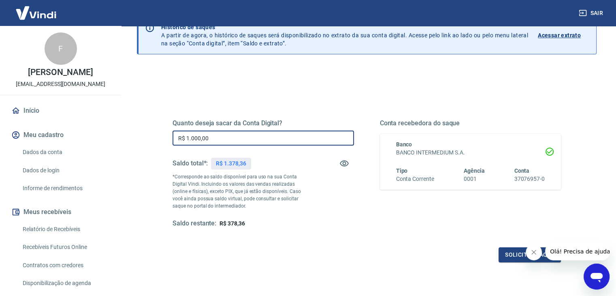
scroll to position [104, 0]
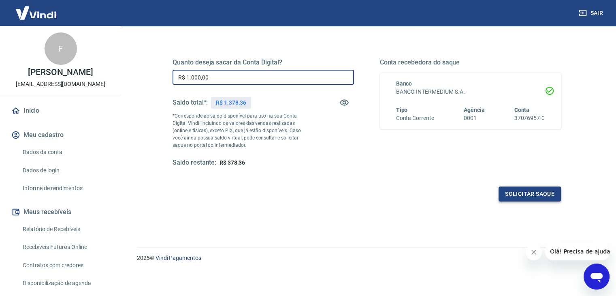
type input "R$ 1.000,00"
click at [525, 193] on button "Solicitar saque" at bounding box center [530, 193] width 62 height 15
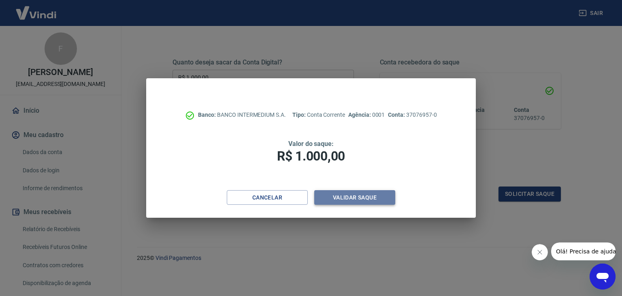
click at [356, 195] on button "Validar saque" at bounding box center [354, 197] width 81 height 15
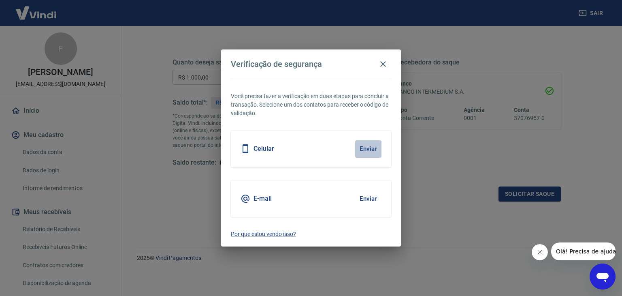
click at [370, 146] on button "Enviar" at bounding box center [368, 148] width 26 height 17
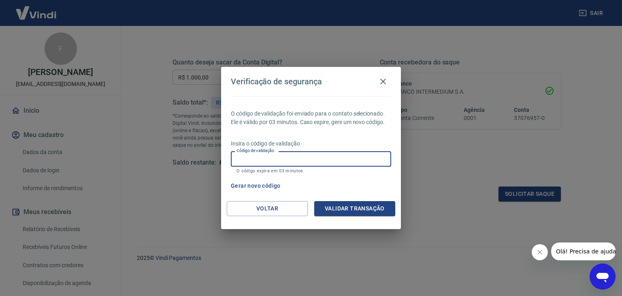
click at [357, 153] on input "Código de validação" at bounding box center [311, 158] width 160 height 15
type input "400425"
click at [352, 205] on button "Validar transação" at bounding box center [354, 208] width 81 height 15
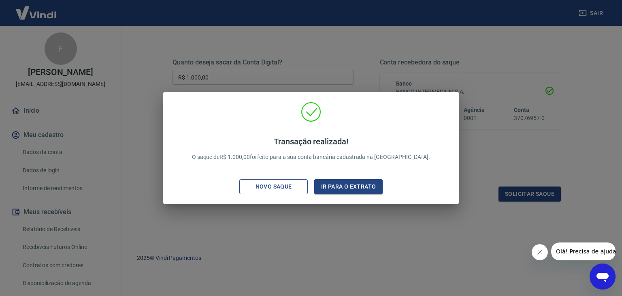
click at [286, 186] on div "Novo saque" at bounding box center [274, 186] width 56 height 10
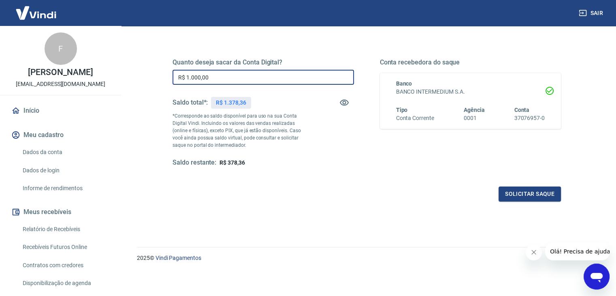
click at [218, 80] on input "R$ 1.000,00" at bounding box center [263, 77] width 181 height 15
type input "R$ 3,78"
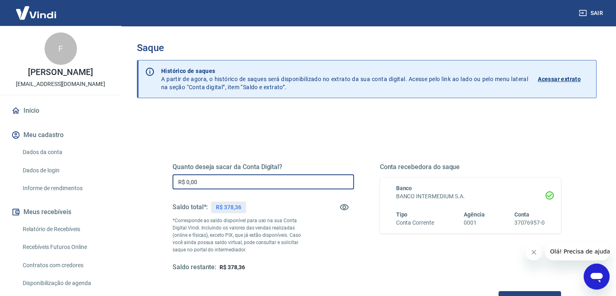
click at [209, 176] on input "R$ 0,00" at bounding box center [263, 181] width 181 height 15
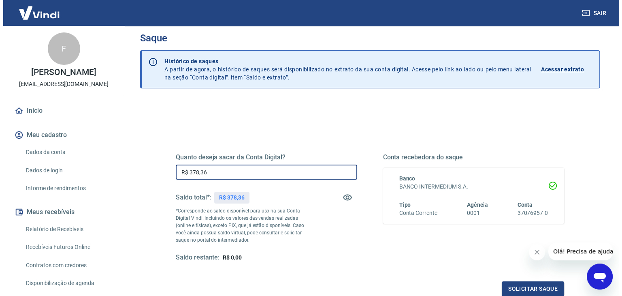
scroll to position [81, 0]
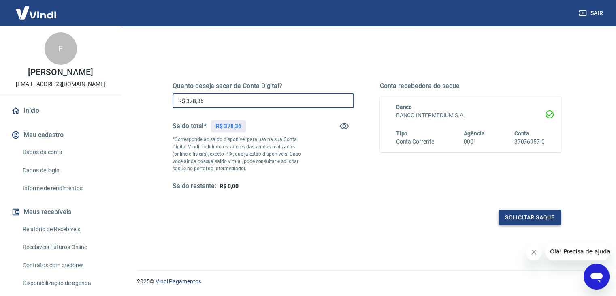
type input "R$ 378,36"
click at [510, 219] on button "Solicitar saque" at bounding box center [530, 217] width 62 height 15
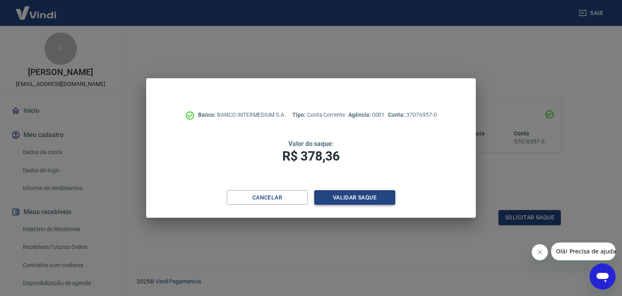
click at [364, 199] on button "Validar saque" at bounding box center [354, 197] width 81 height 15
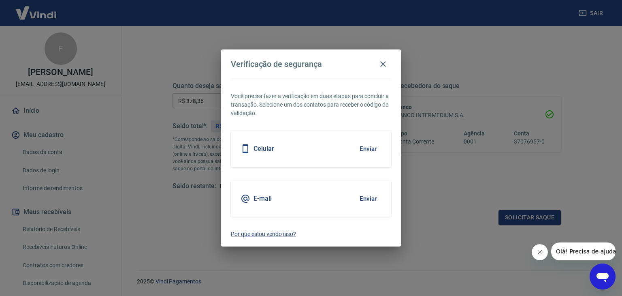
click at [369, 148] on button "Enviar" at bounding box center [368, 148] width 26 height 17
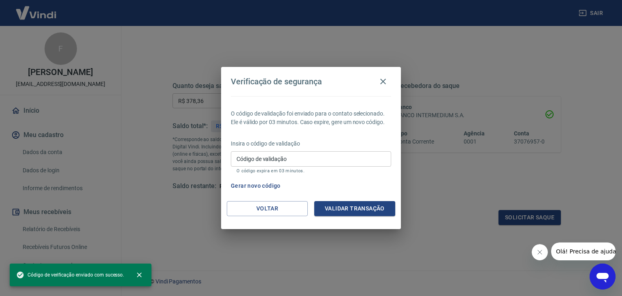
click at [368, 163] on input "Código de validação" at bounding box center [311, 158] width 160 height 15
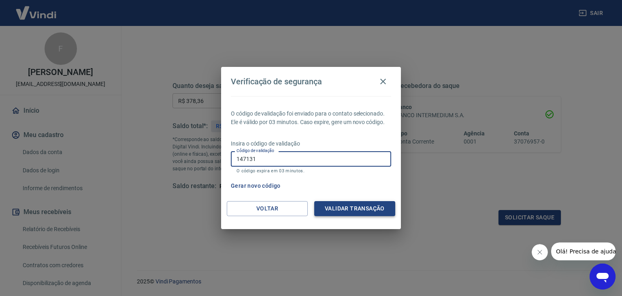
type input "147131"
click at [350, 205] on button "Validar transação" at bounding box center [354, 208] width 81 height 15
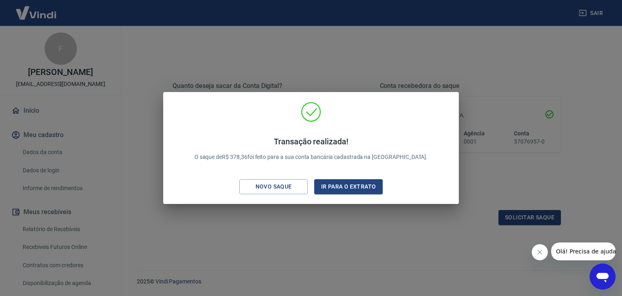
click at [385, 67] on div "Transação realizada! O saque de R$ 378,36 foi feito para a sua conta bancária c…" at bounding box center [311, 148] width 622 height 296
